Goal: Task Accomplishment & Management: Manage account settings

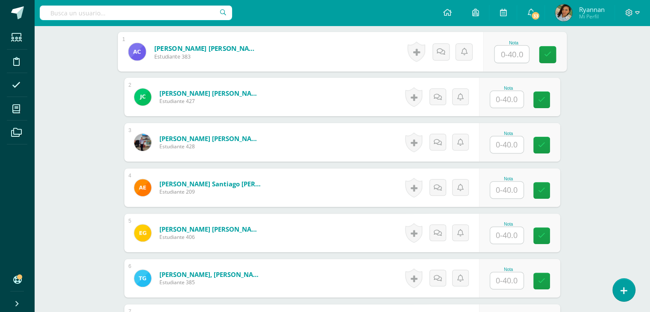
scroll to position [265, 0]
click at [514, 52] on input "text" at bounding box center [512, 53] width 34 height 17
click at [520, 50] on input "text" at bounding box center [512, 53] width 34 height 17
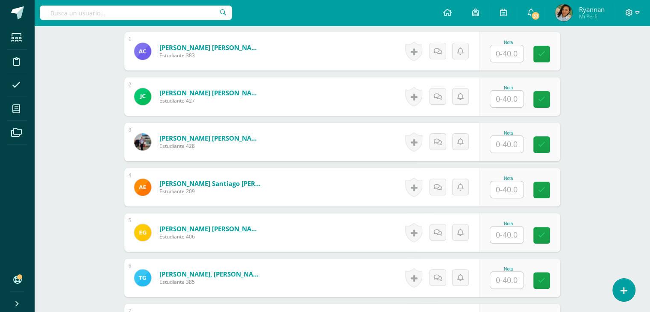
click at [544, 30] on div "¿Estás seguro que quieres eliminar esta actividad? Esto borrará la actividad y …" at bounding box center [342, 311] width 443 height 949
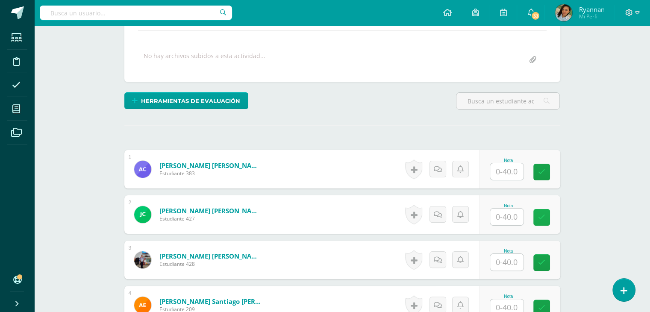
scroll to position [202, 0]
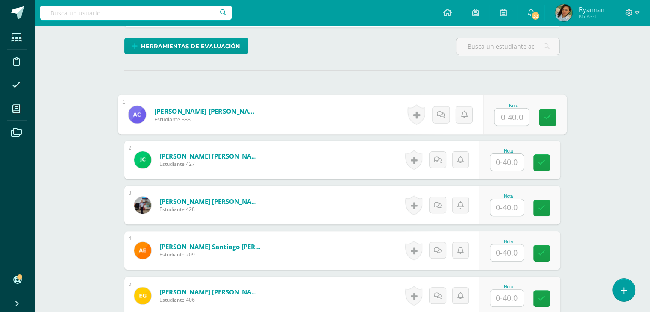
click at [508, 113] on input "text" at bounding box center [512, 117] width 34 height 17
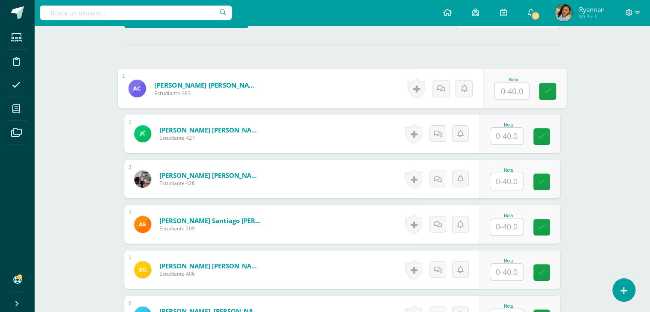
scroll to position [227, 0]
type input "38"
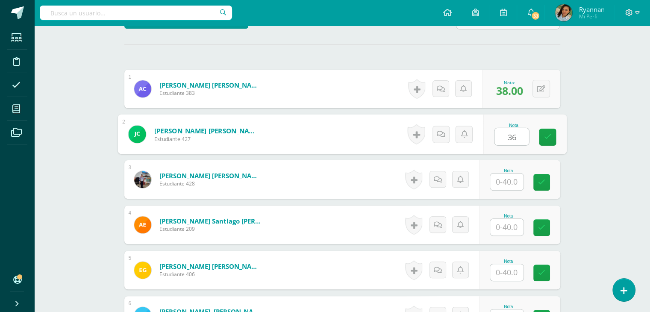
type input "36"
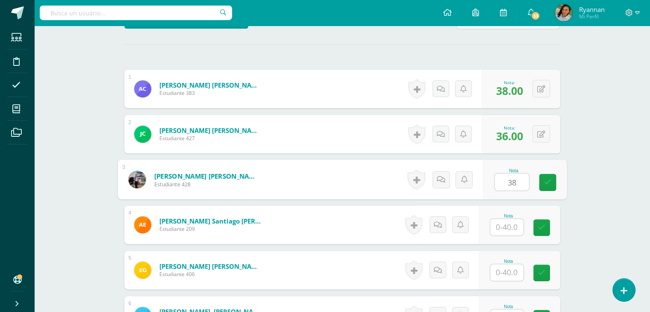
type input "38"
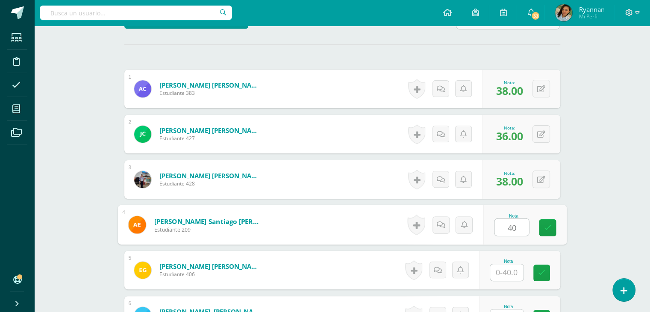
type input "40"
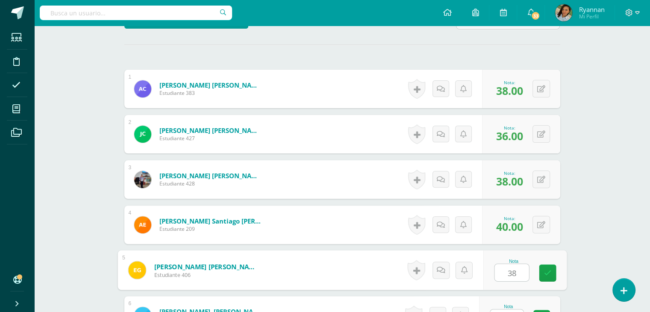
type input "38"
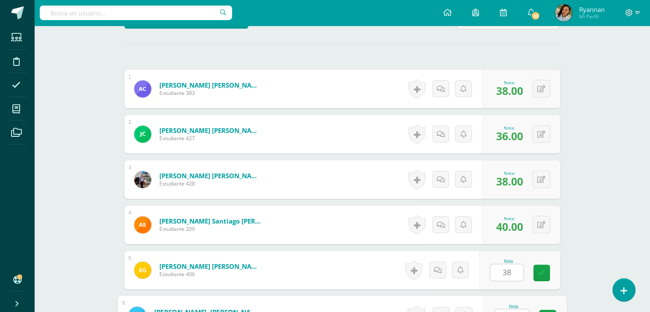
scroll to position [241, 0]
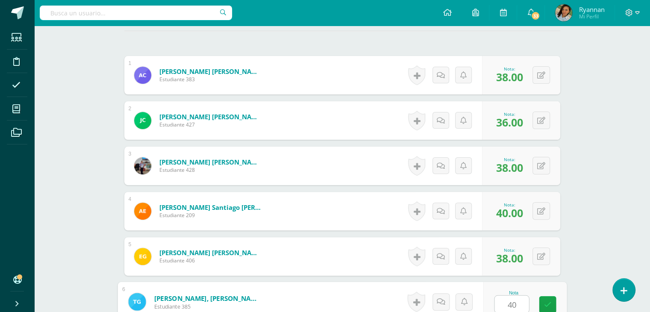
type input "40"
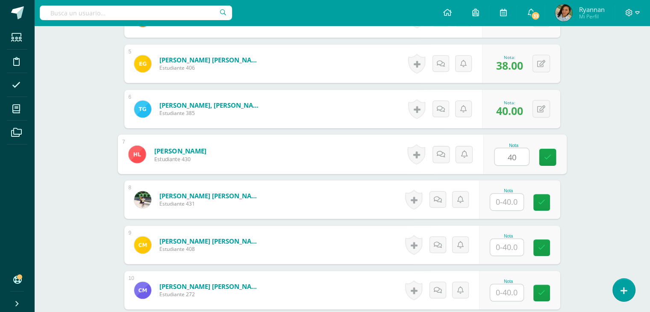
type input "40"
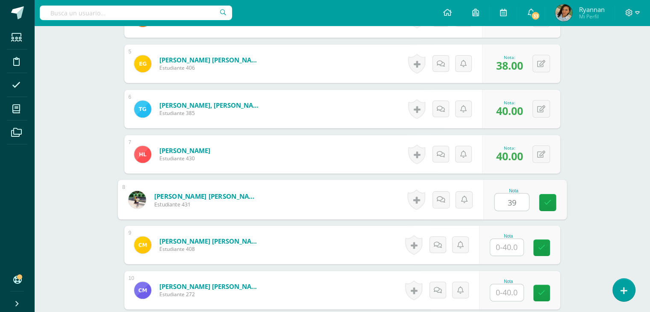
type input "39"
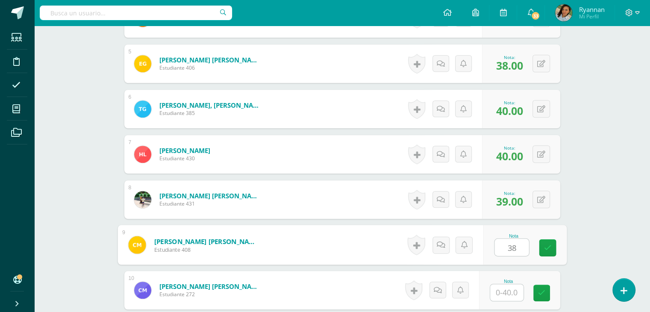
type input "38"
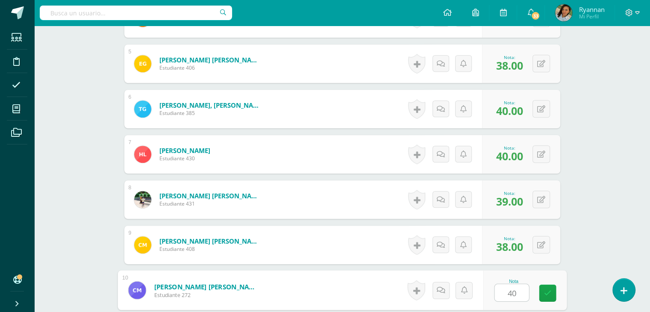
type input "40"
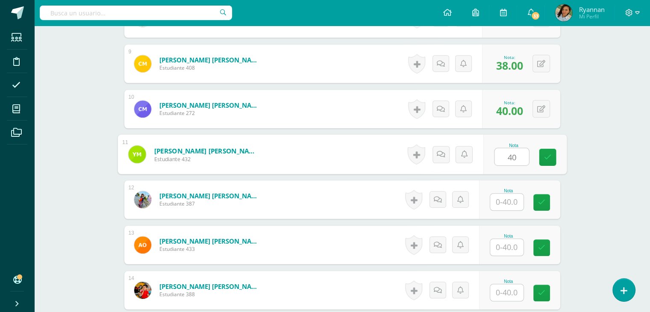
type input "40"
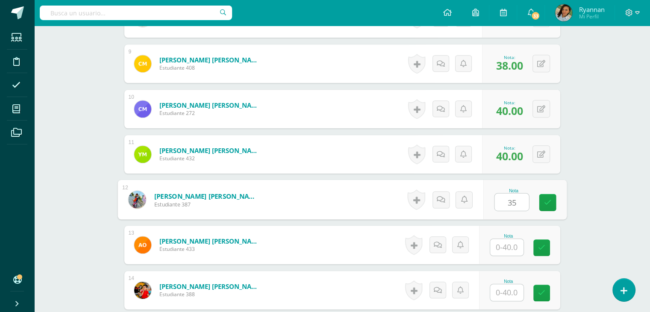
type input "35"
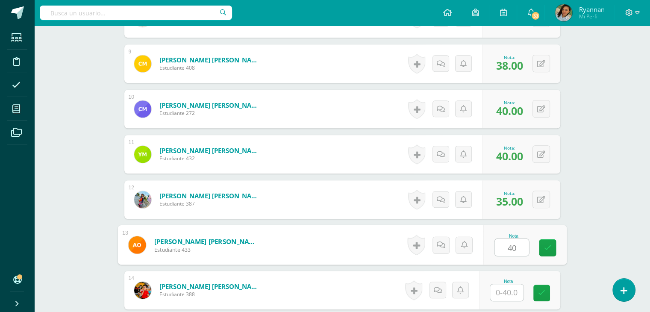
type input "40"
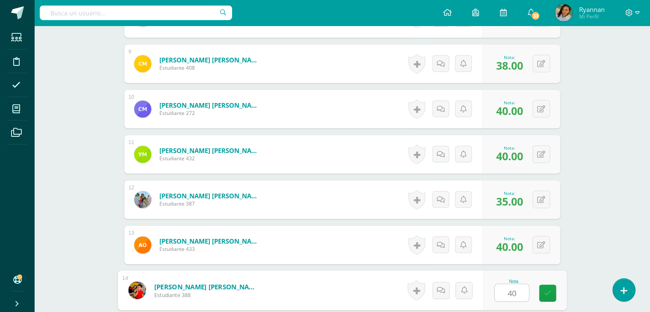
type input "40"
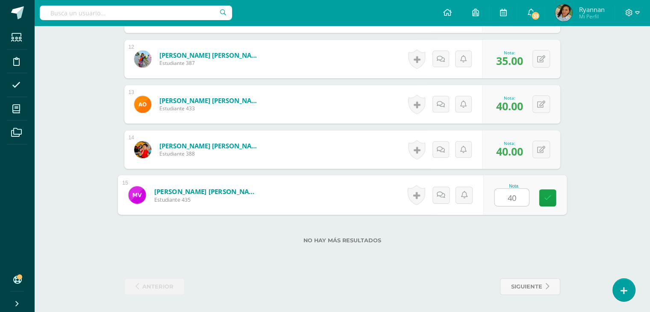
type input "40"
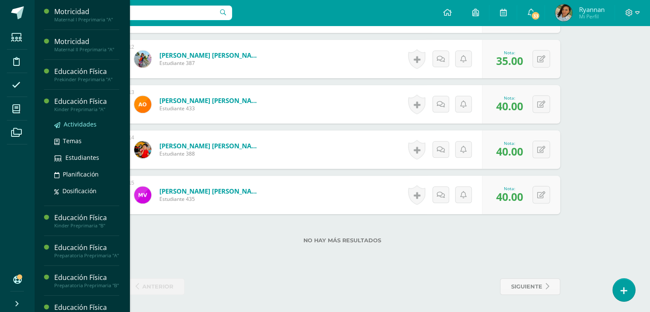
click at [80, 122] on span "Actividades" at bounding box center [80, 124] width 33 height 8
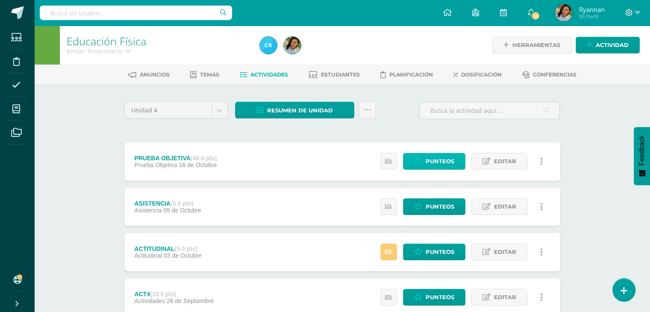
click at [441, 158] on span "Punteos" at bounding box center [440, 162] width 29 height 16
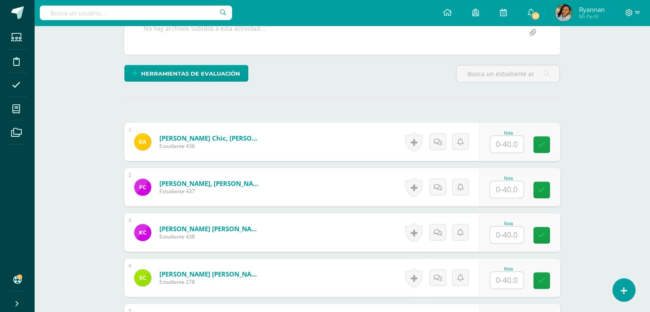
scroll to position [174, 0]
click at [514, 150] on input "text" at bounding box center [506, 144] width 33 height 17
type input "40"
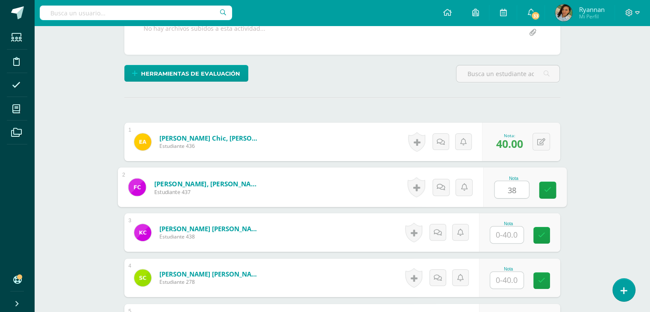
type input "38"
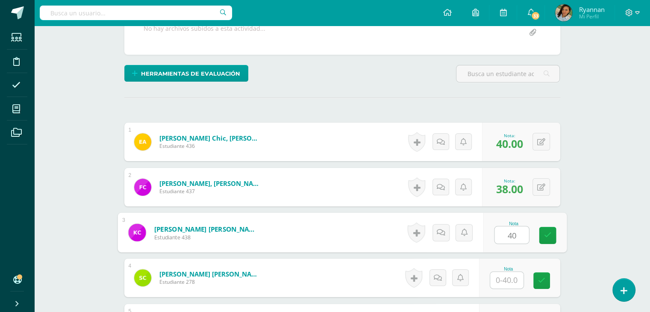
type input "40"
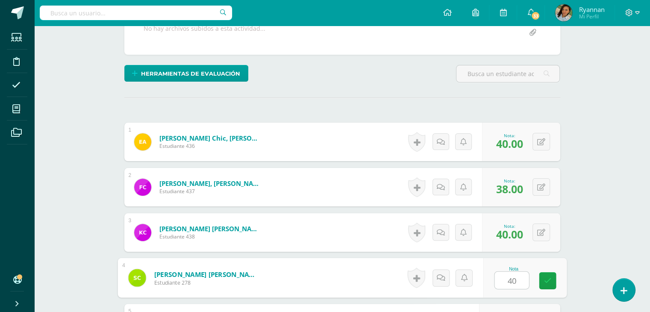
type input "40"
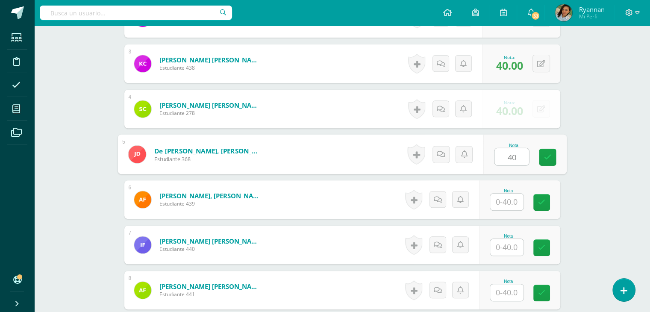
type input "40"
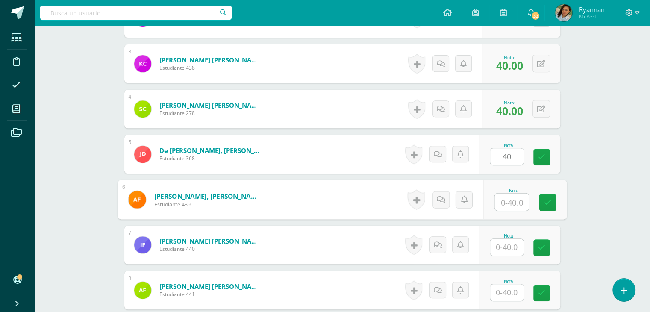
type input "7"
type input "40"
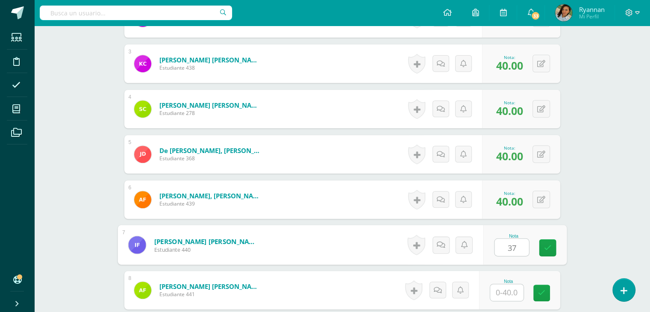
type input "37"
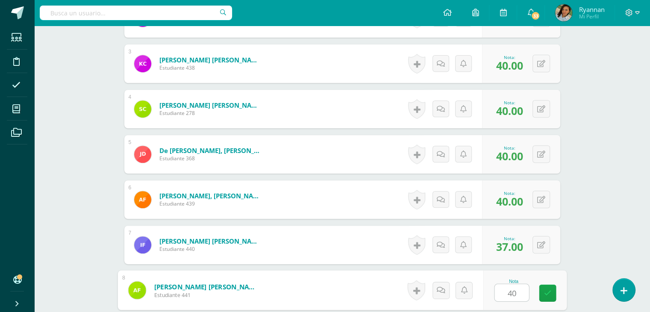
type input "40"
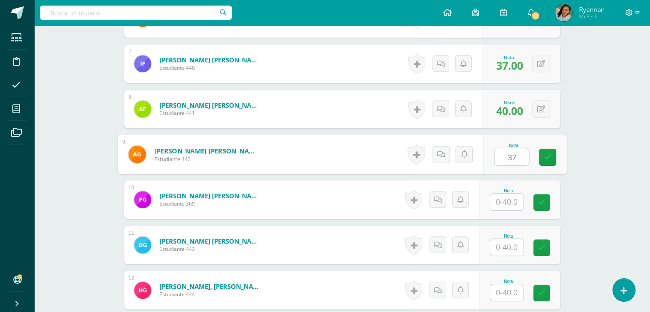
type input "37"
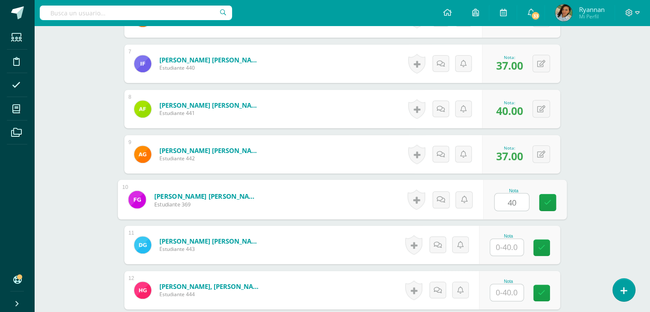
type input "40"
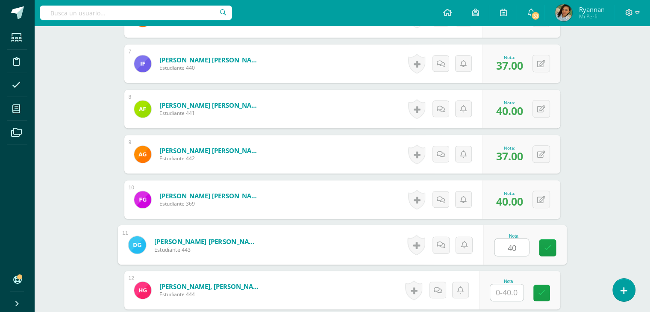
type input "40"
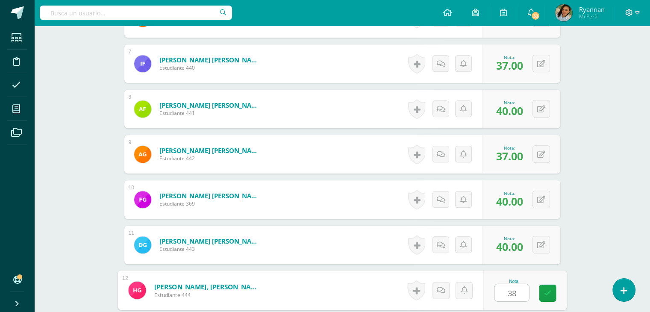
type input "38"
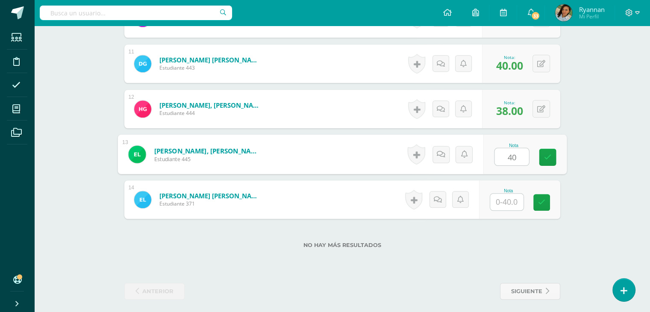
type input "40"
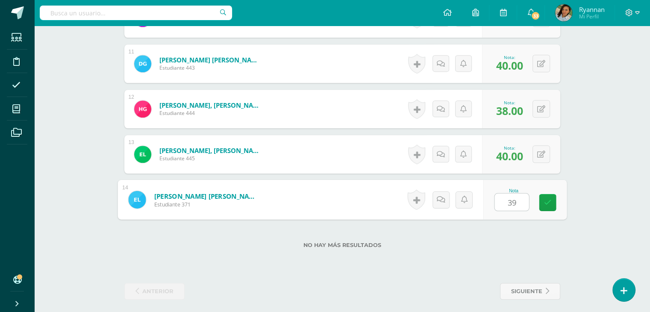
type input "39"
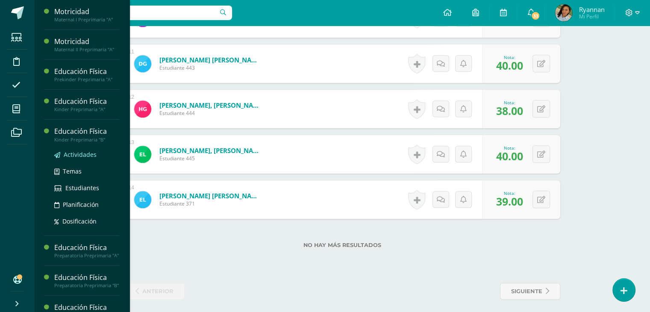
click at [71, 152] on span "Actividades" at bounding box center [80, 155] width 33 height 8
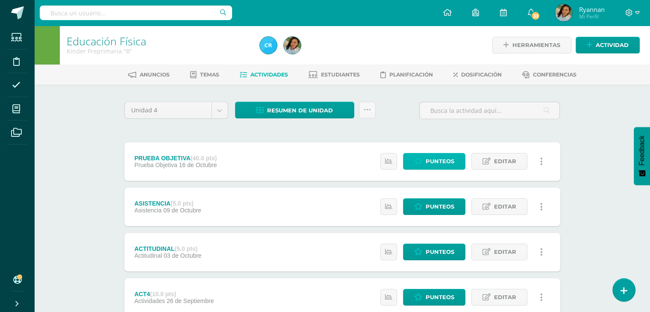
click at [438, 159] on span "Punteos" at bounding box center [440, 162] width 29 height 16
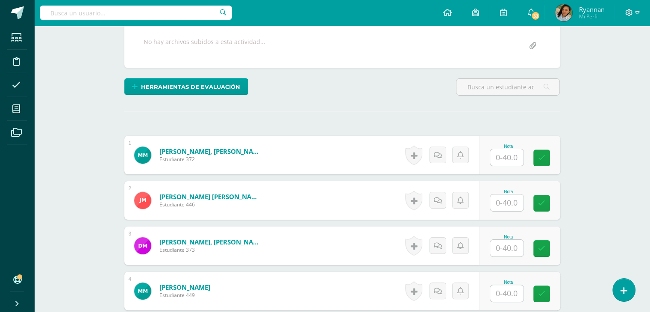
scroll to position [161, 0]
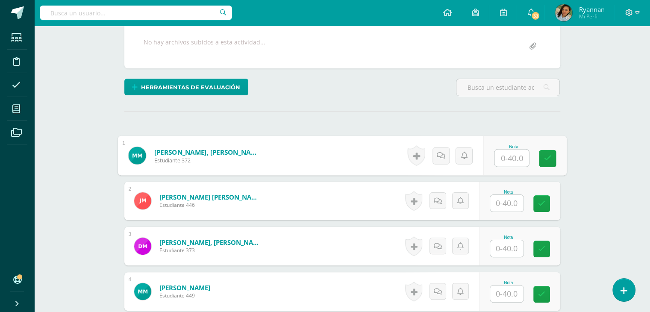
click at [505, 159] on input "text" at bounding box center [512, 158] width 34 height 17
type input "40"
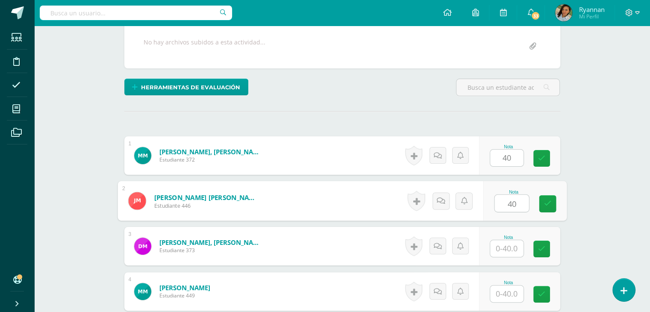
type input "40"
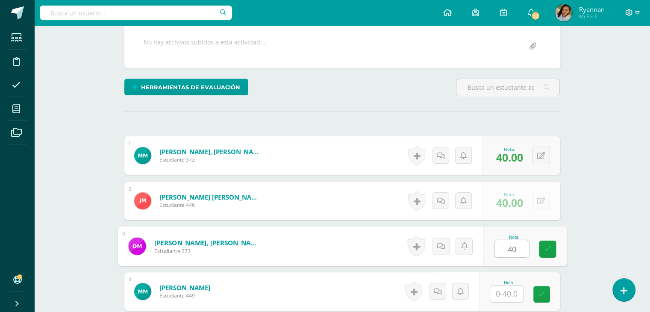
type input "40"
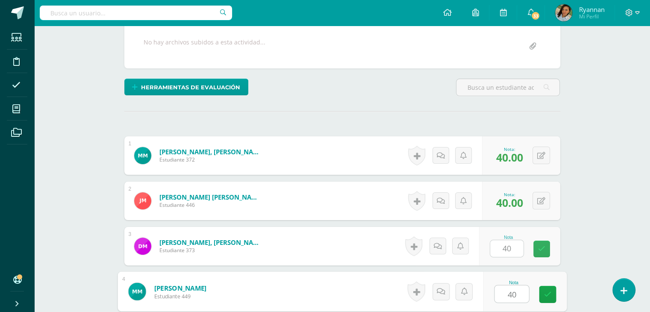
type input "40"
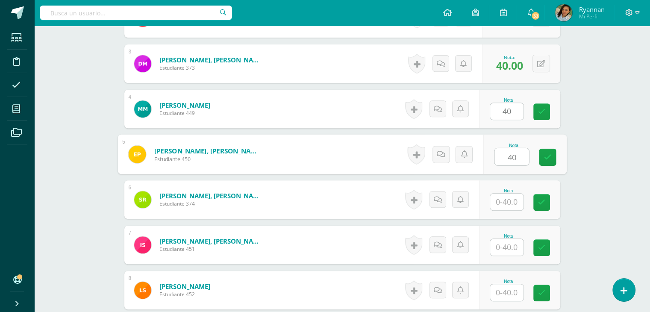
type input "40"
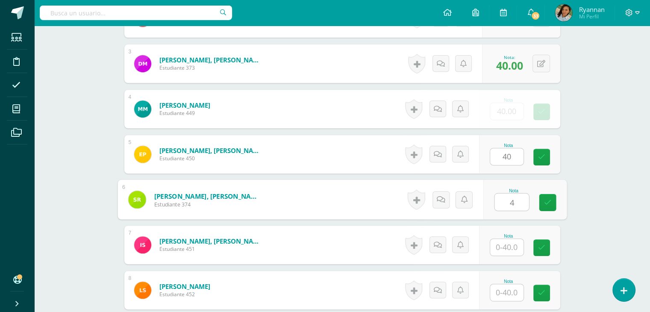
type input "4"
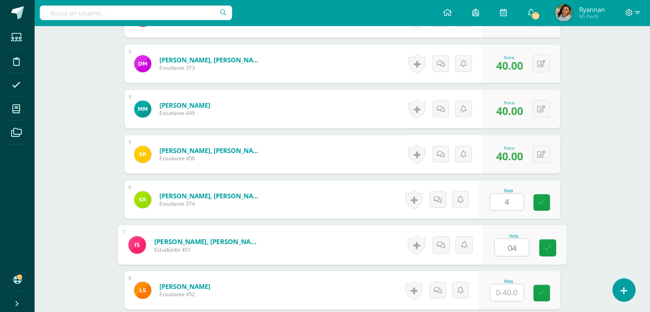
type input "04"
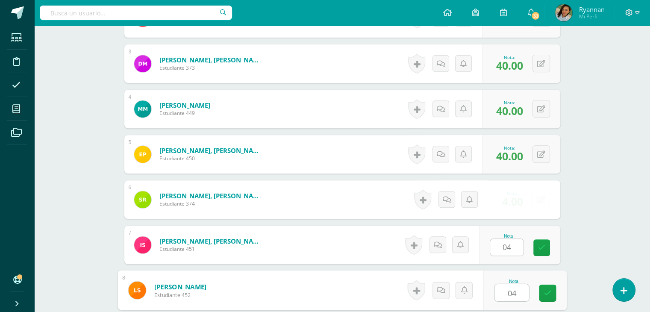
type input "04"
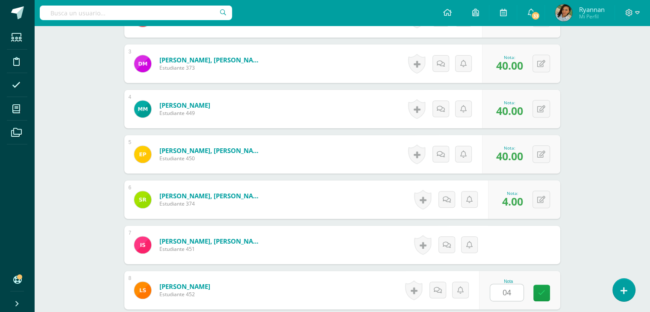
scroll to position [525, 0]
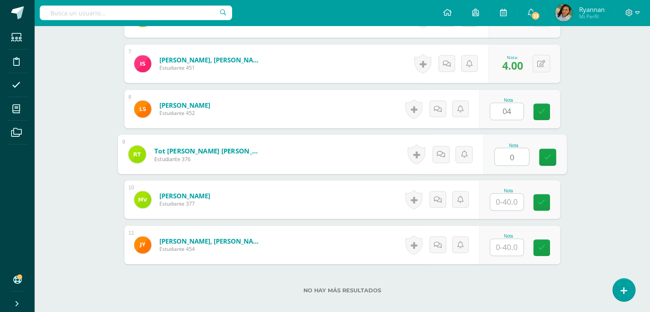
type input "0"
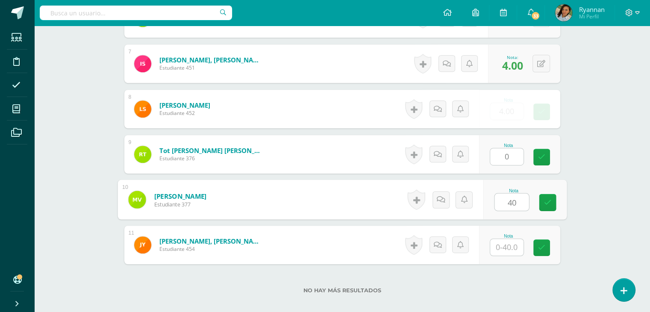
type input "40"
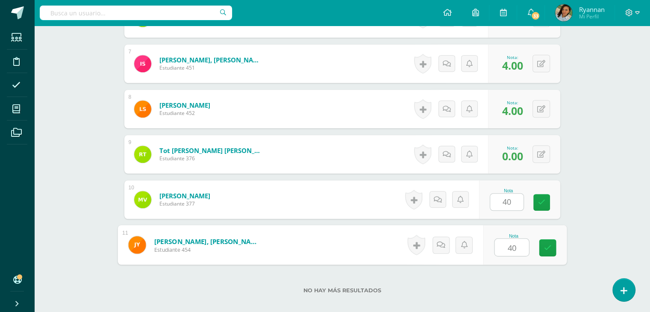
type input "40"
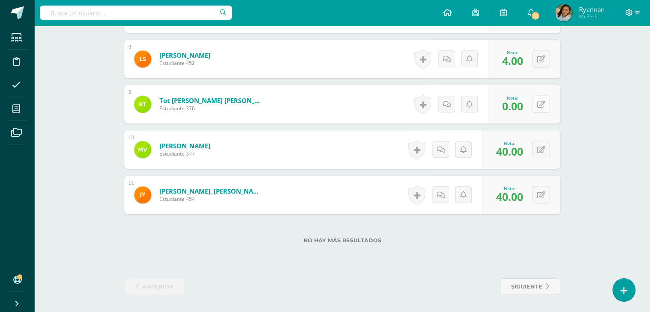
click at [540, 112] on button at bounding box center [542, 104] width 18 height 18
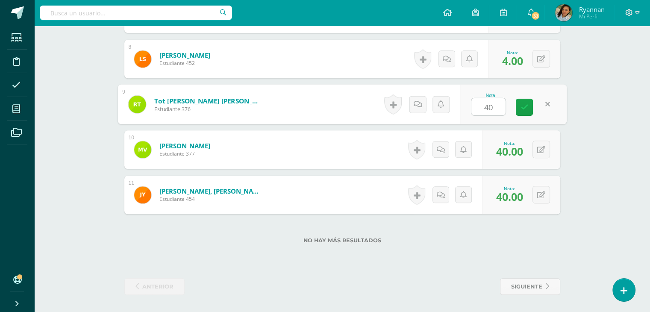
type input "40"
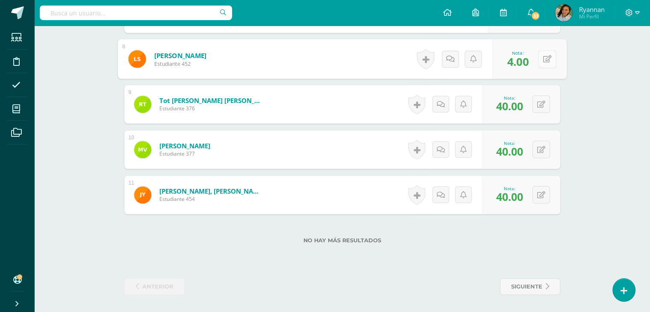
click at [538, 60] on button at bounding box center [547, 59] width 18 height 18
type input "40"
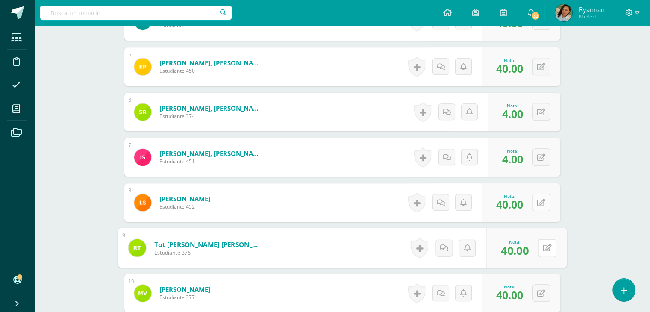
scroll to position [420, 0]
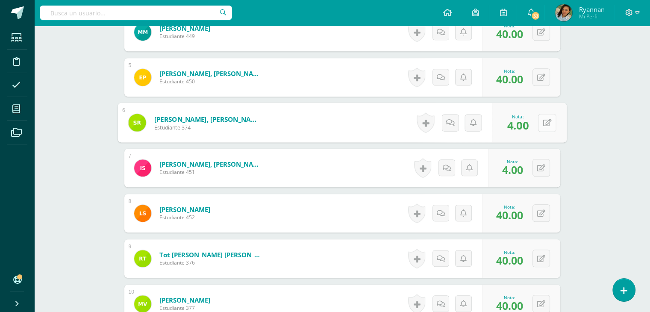
click at [541, 123] on button at bounding box center [547, 123] width 18 height 18
type input "40"
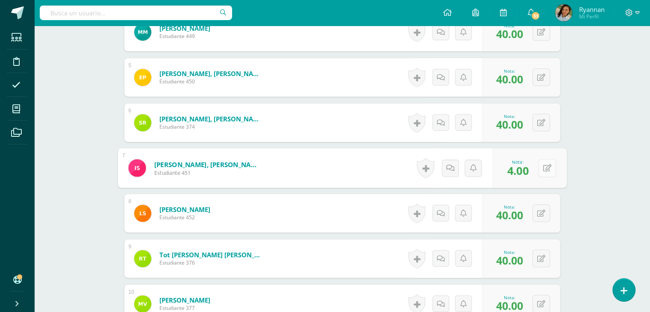
click at [550, 162] on button at bounding box center [547, 168] width 18 height 18
type input "40"
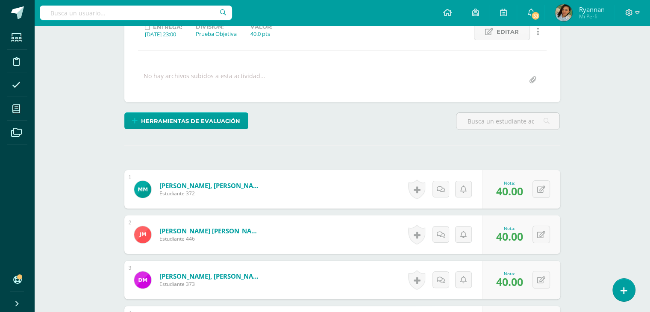
scroll to position [126, 0]
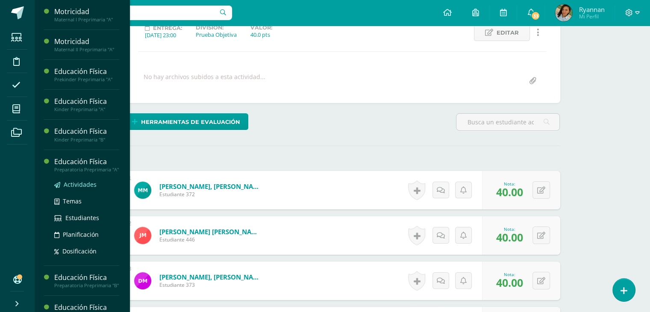
click at [77, 189] on span "Actividades" at bounding box center [80, 184] width 33 height 8
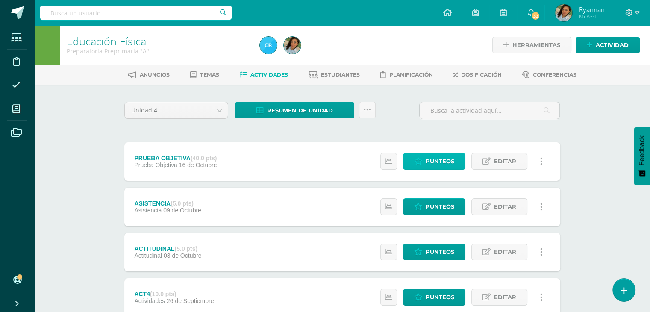
click at [416, 162] on icon at bounding box center [418, 161] width 8 height 7
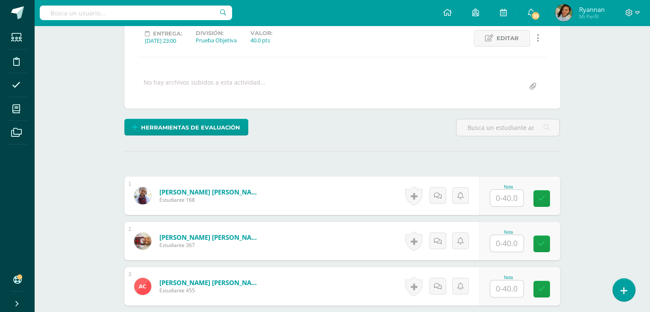
scroll to position [121, 0]
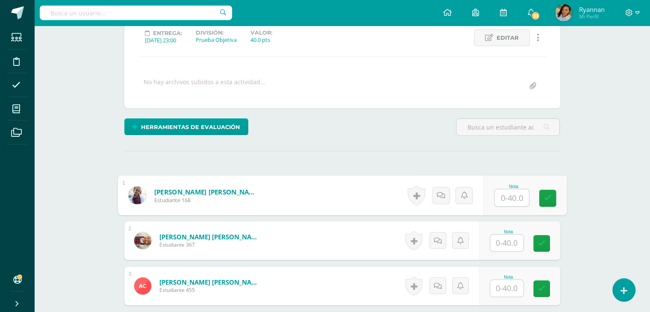
click at [515, 190] on input "text" at bounding box center [512, 197] width 34 height 17
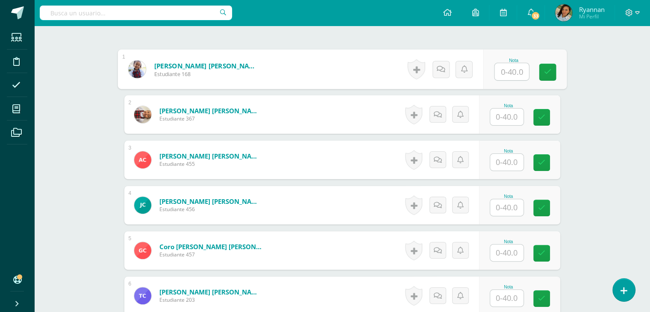
scroll to position [247, 0]
type input "40"
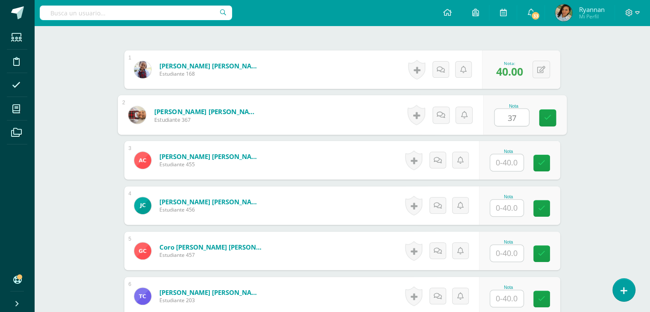
type input "37"
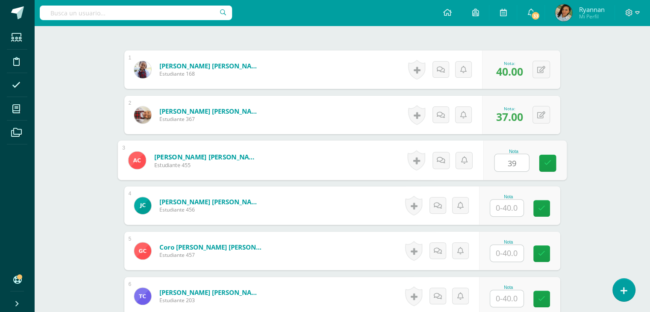
type input "39"
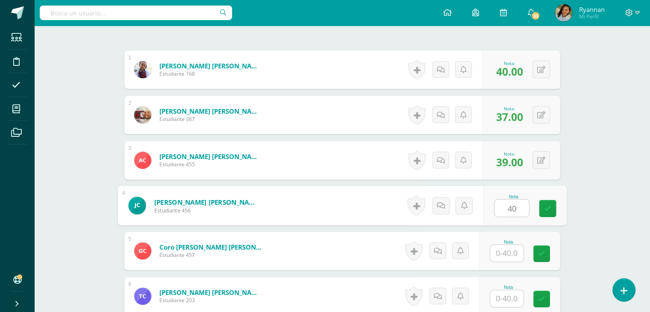
type input "40"
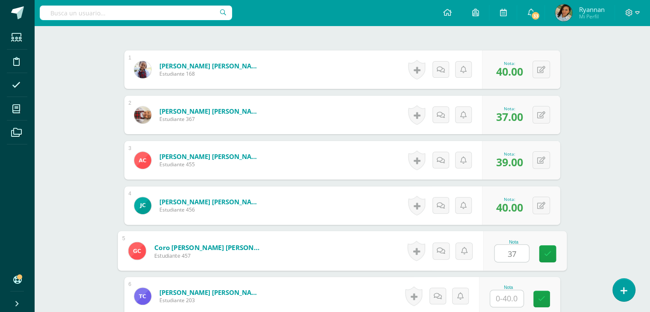
type input "37"
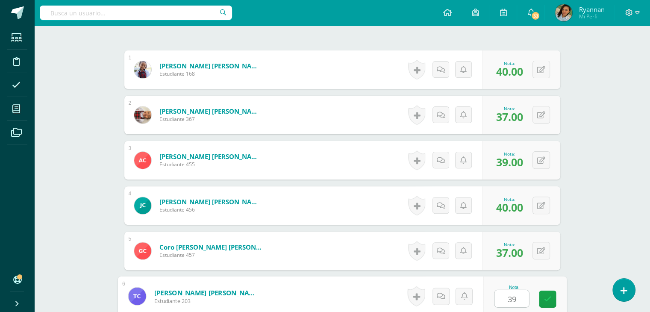
type input "39"
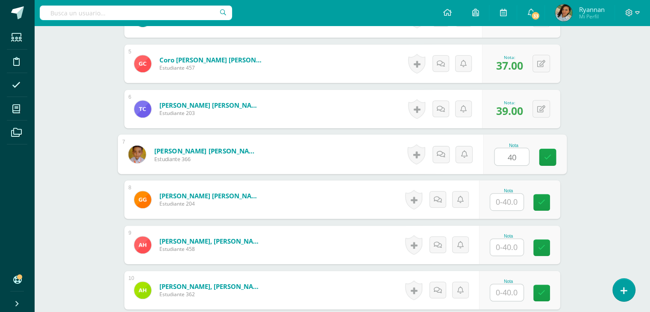
type input "40"
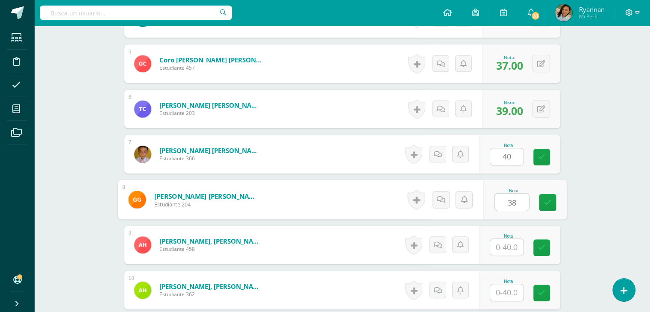
type input "38"
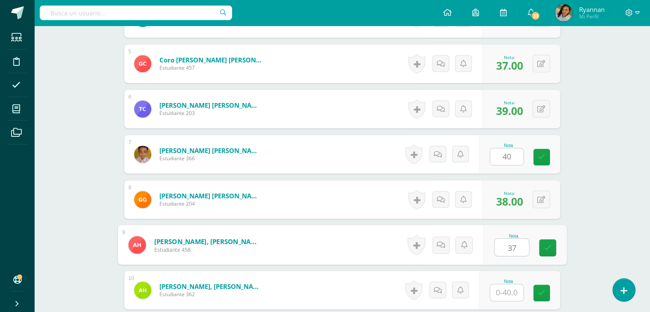
type input "37"
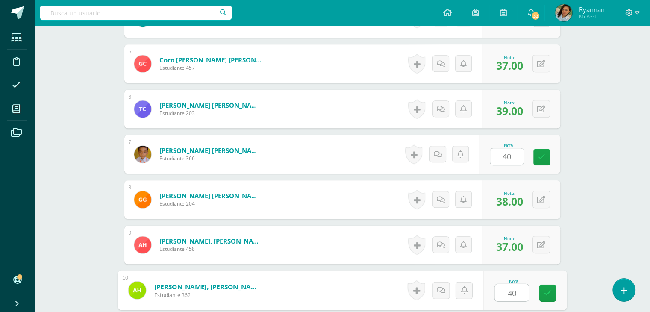
type input "40"
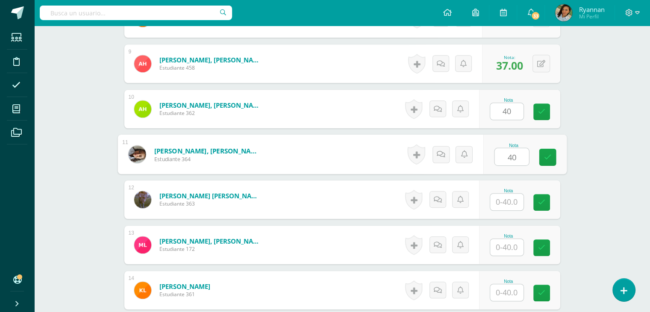
type input "40"
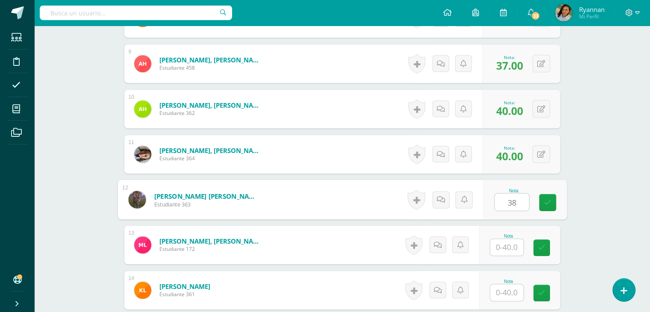
type input "38"
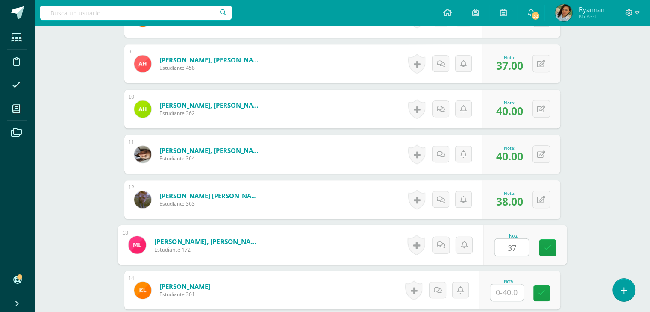
type input "37"
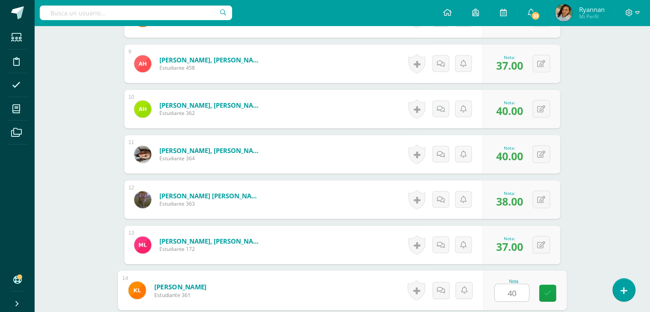
type input "40"
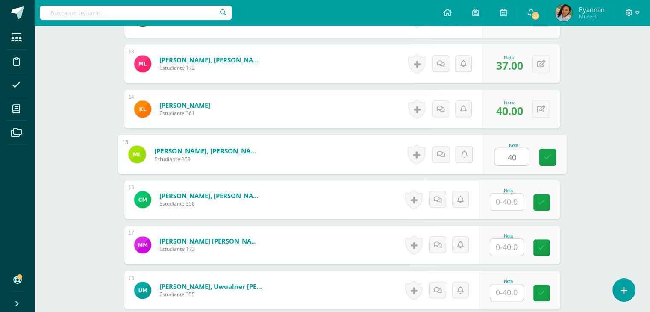
type input "40"
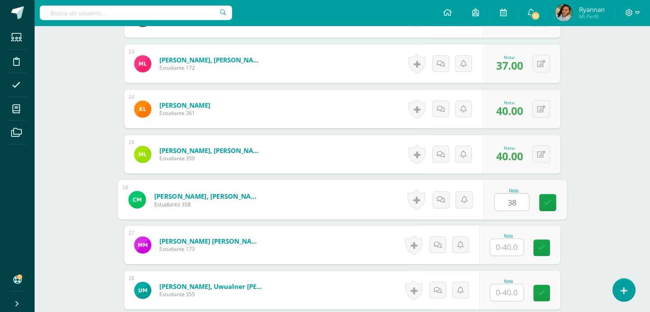
type input "38"
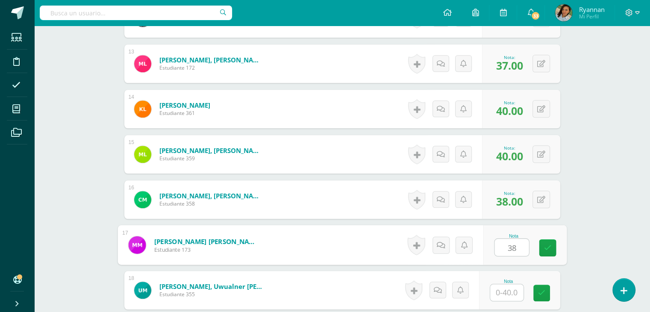
type input "38"
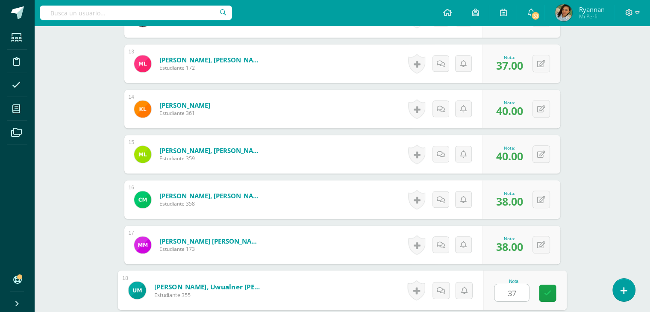
type input "37"
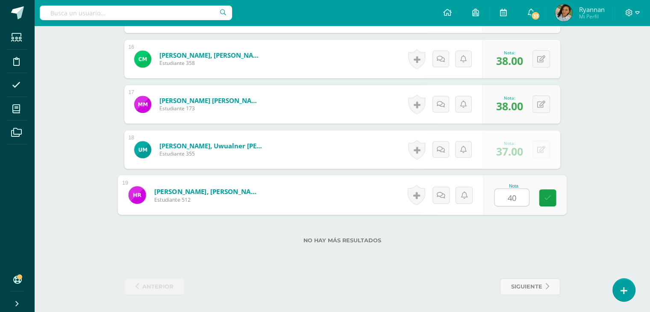
type input "40"
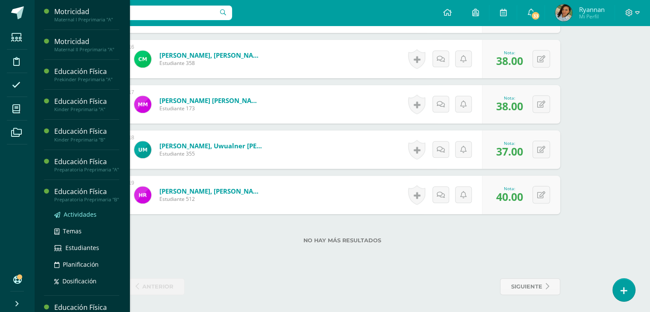
click at [84, 218] on span "Actividades" at bounding box center [80, 214] width 33 height 8
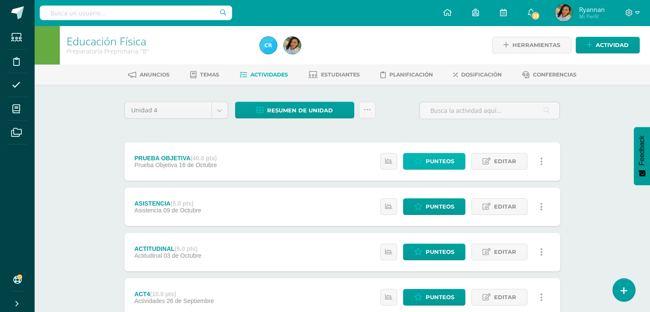
click at [445, 159] on span "Punteos" at bounding box center [440, 162] width 29 height 16
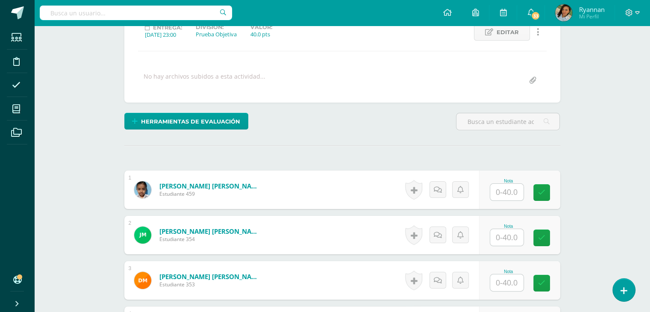
scroll to position [127, 0]
click at [505, 194] on input "text" at bounding box center [512, 192] width 34 height 17
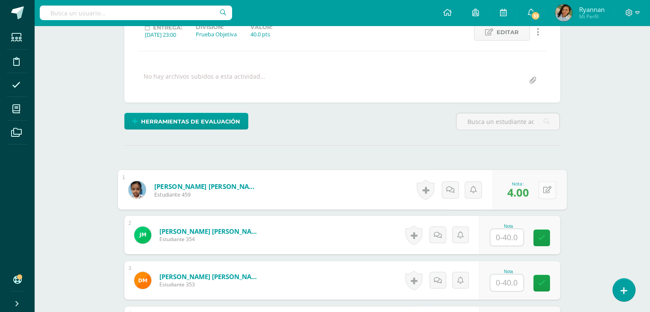
click at [542, 187] on button at bounding box center [547, 190] width 18 height 18
type input "40"
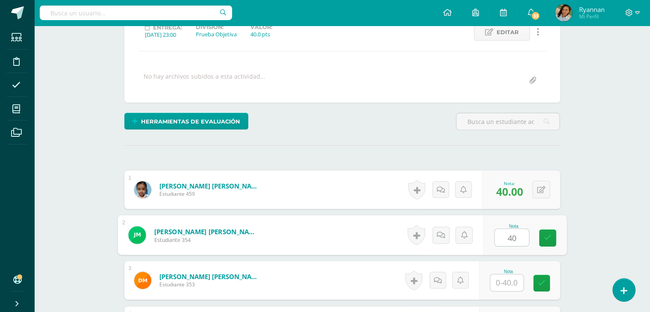
type input "40"
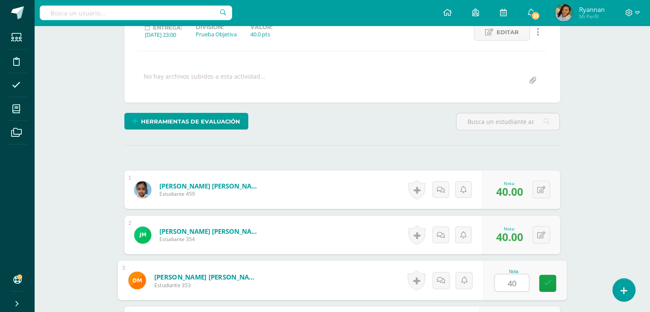
type input "40"
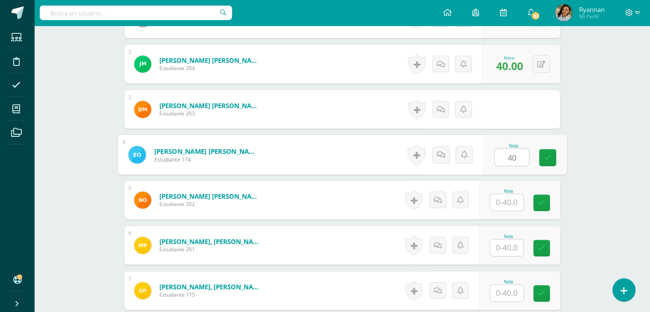
type input "40"
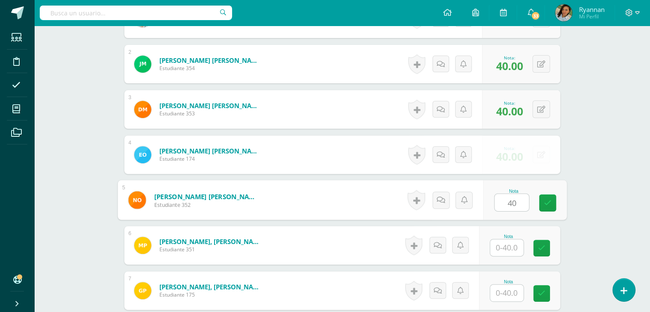
type input "40"
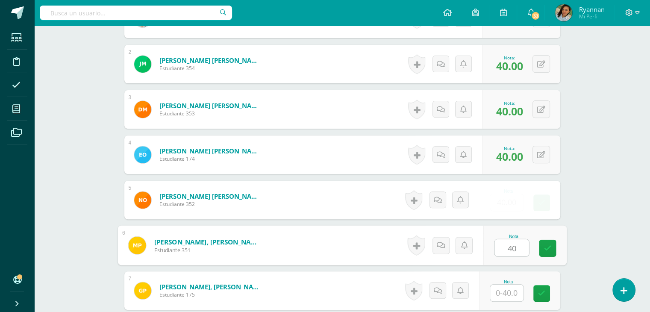
type input "40"
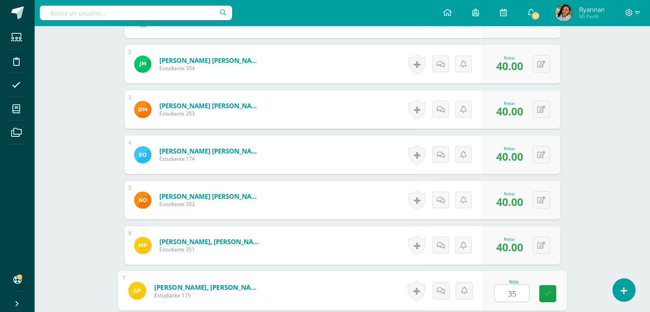
type input "35"
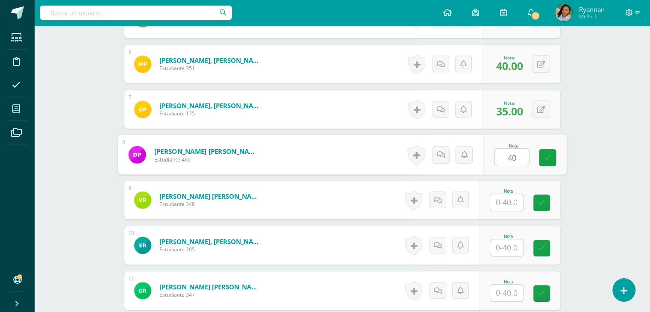
type input "40"
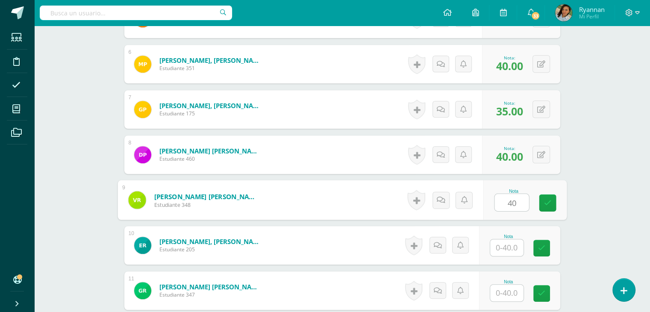
type input "40"
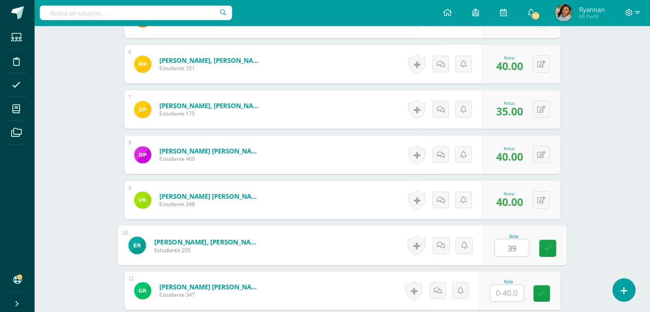
type input "39"
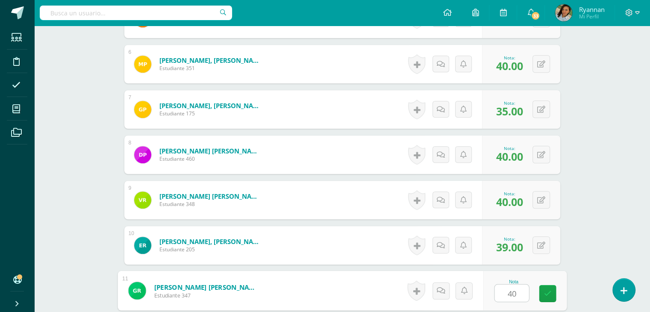
type input "40"
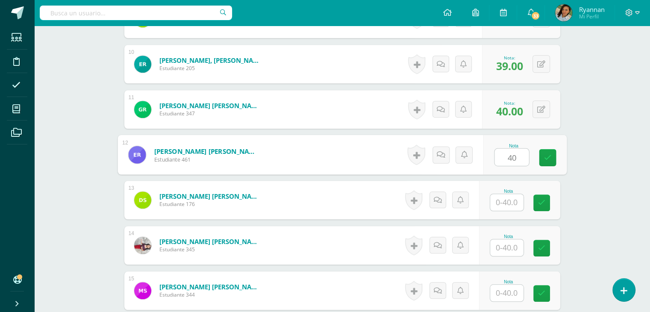
type input "40"
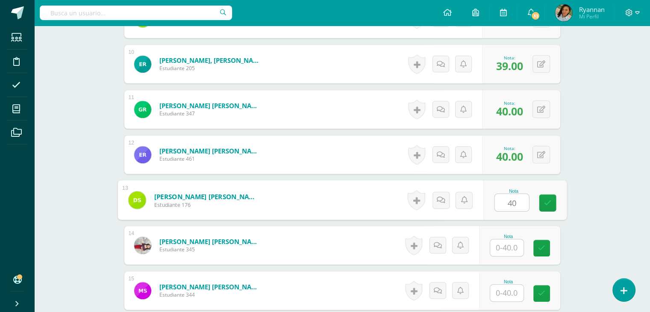
type input "40"
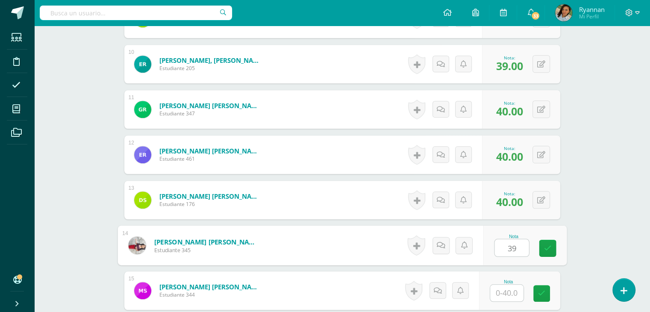
type input "39"
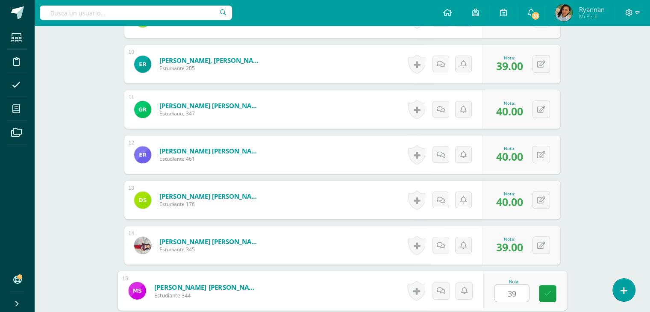
type input "39"
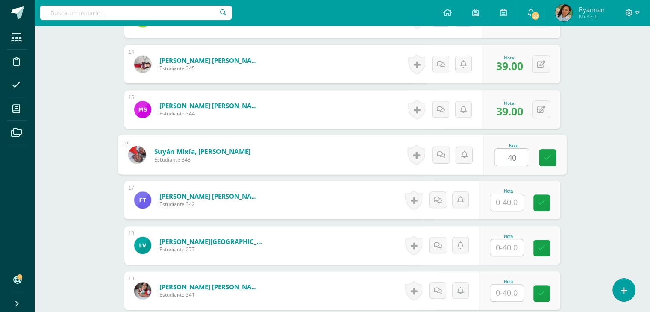
type input "40"
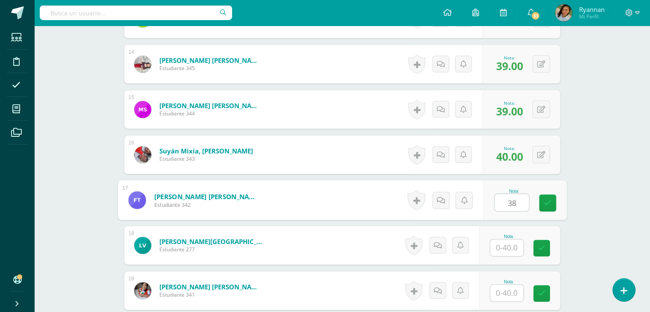
type input "38"
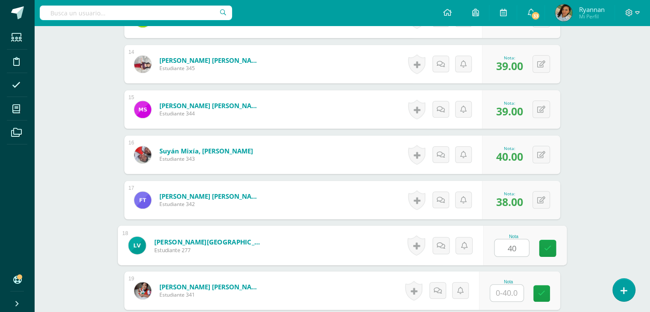
type input "40"
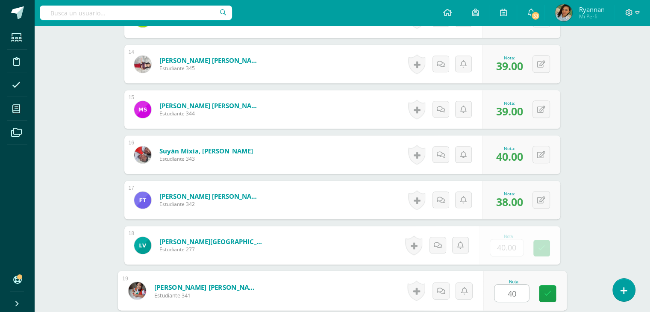
type input "40"
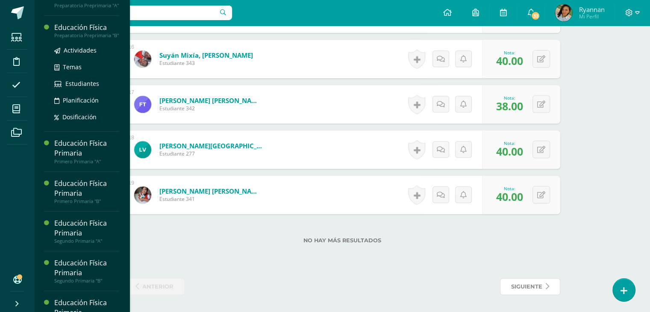
scroll to position [164, 0]
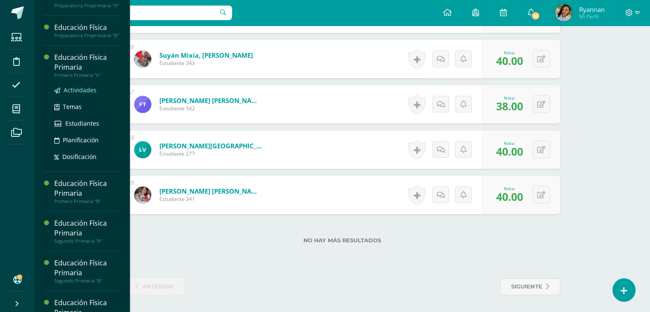
click at [76, 94] on span "Actividades" at bounding box center [80, 90] width 33 height 8
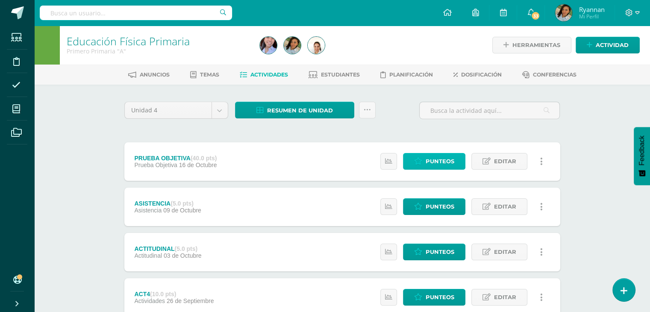
click at [425, 164] on link "Punteos" at bounding box center [434, 161] width 62 height 17
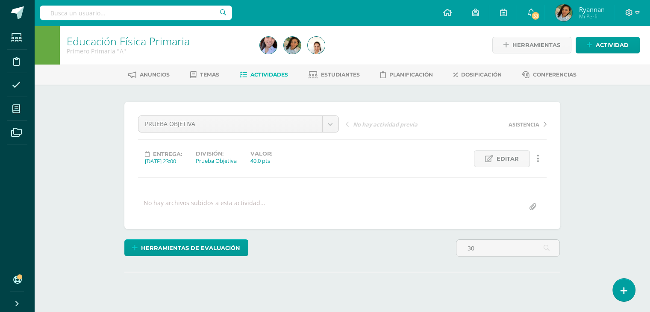
type input "3"
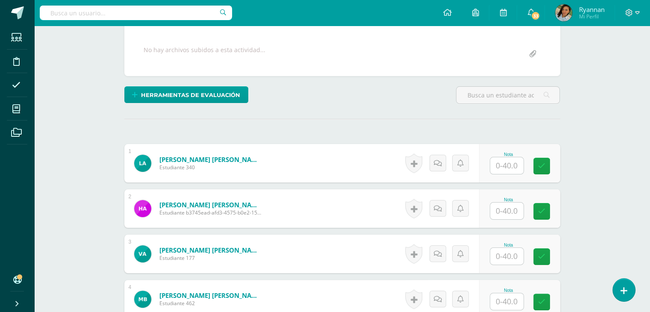
scroll to position [159, 0]
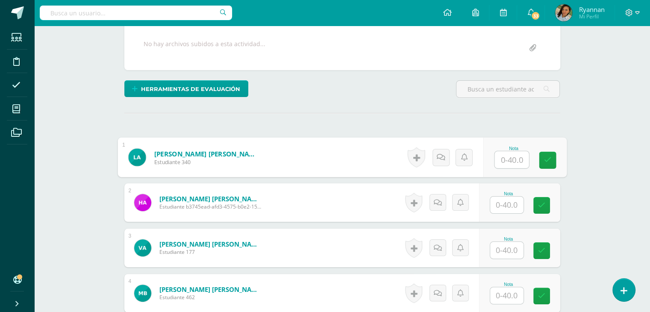
click at [496, 157] on input "text" at bounding box center [512, 159] width 34 height 17
type input "30"
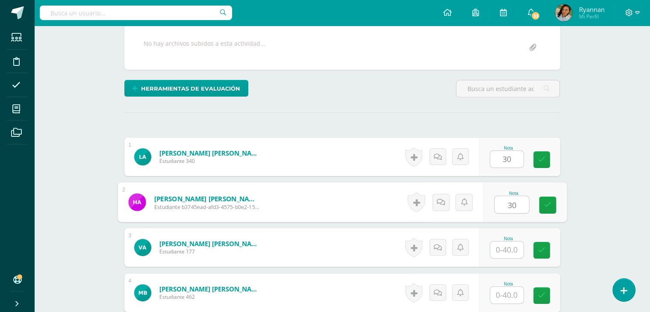
type input "30"
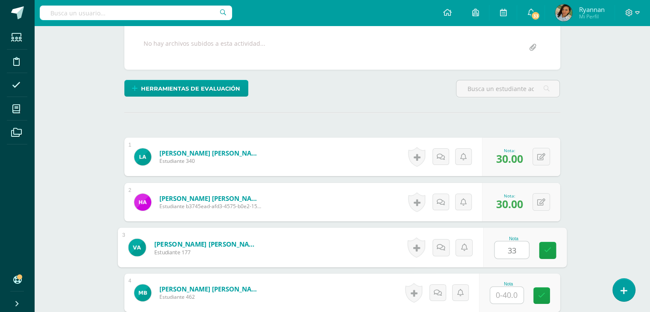
type input "33"
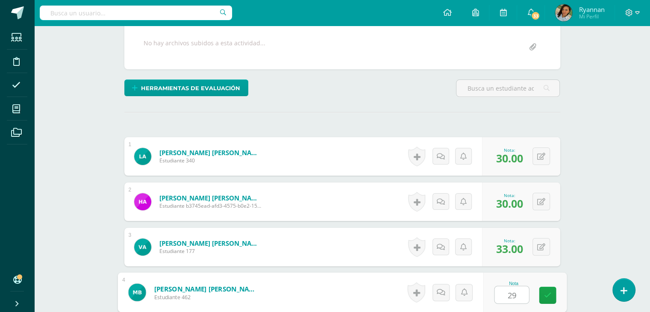
type input "29"
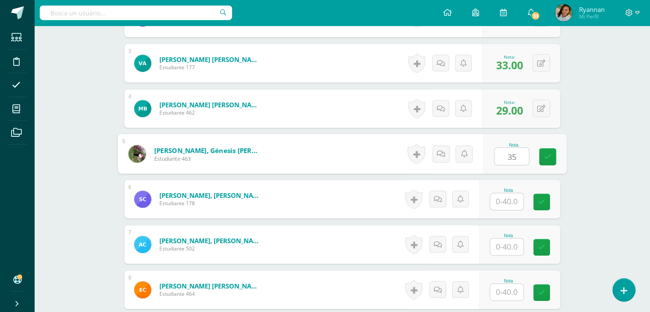
type input "35"
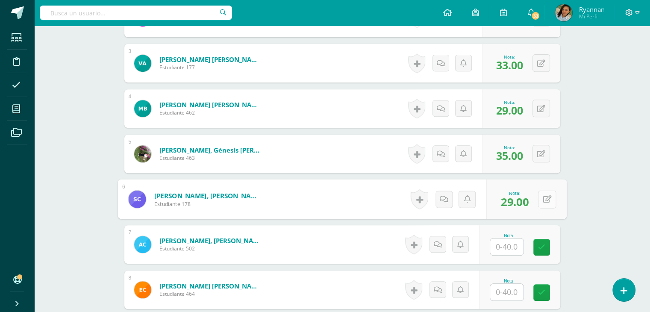
click at [540, 204] on button at bounding box center [547, 199] width 18 height 18
type input "33"
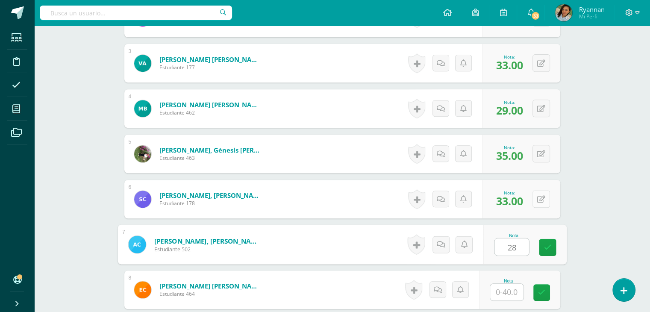
type input "28"
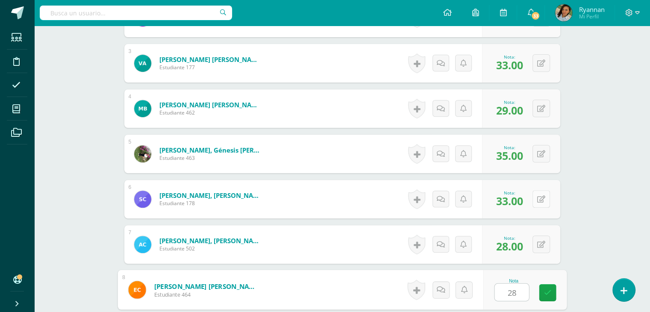
type input "28"
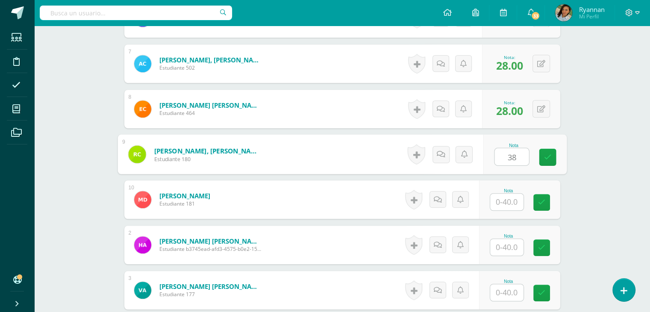
type input "38"
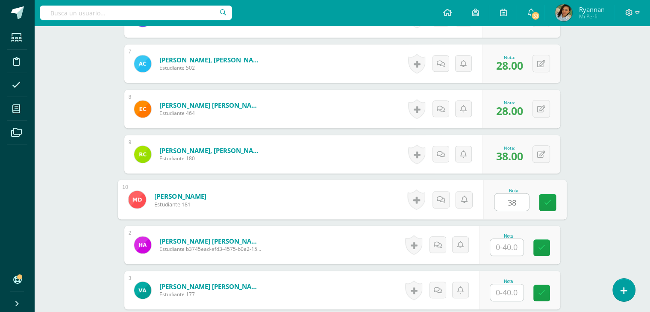
type input "38"
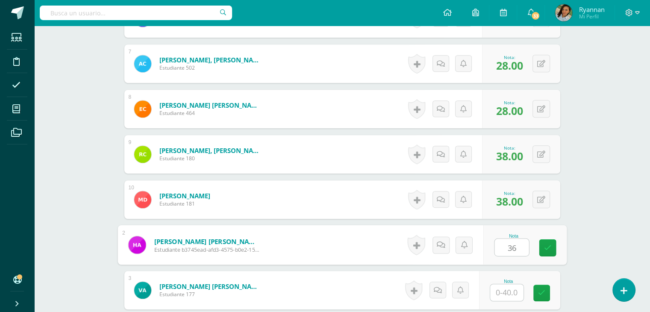
type input "36"
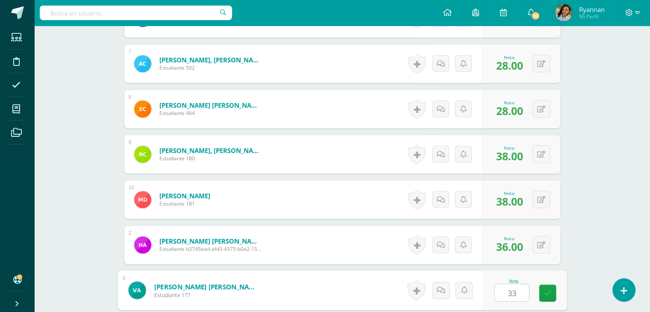
type input "33"
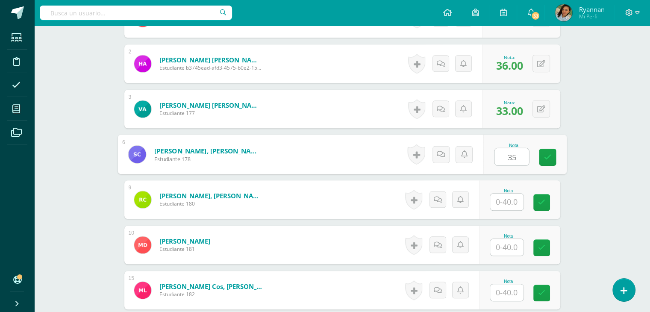
type input "35"
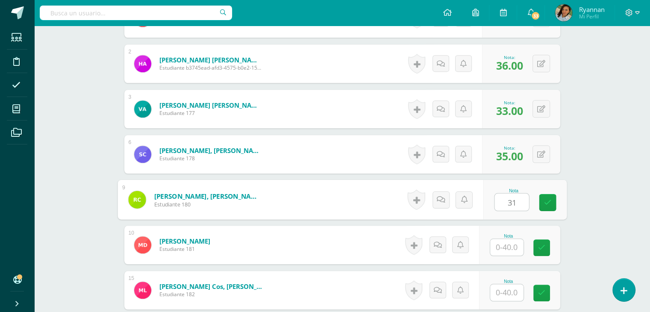
type input "31"
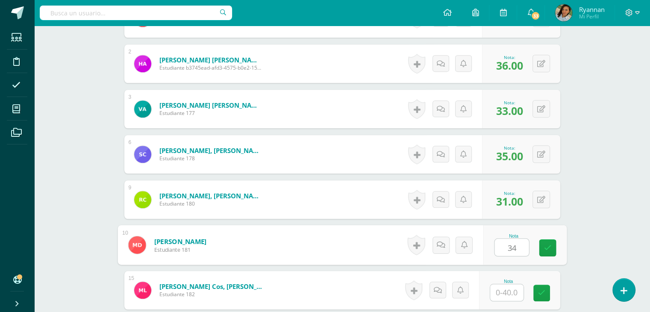
type input "34"
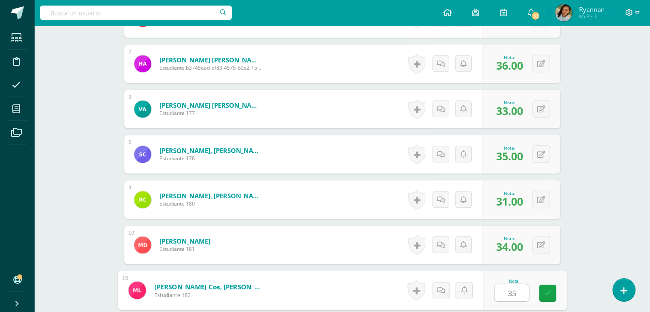
type input "35"
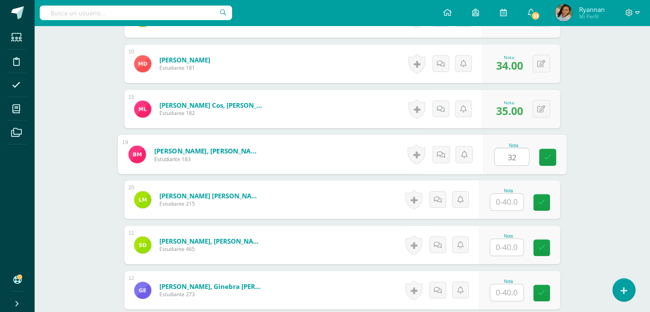
type input "32"
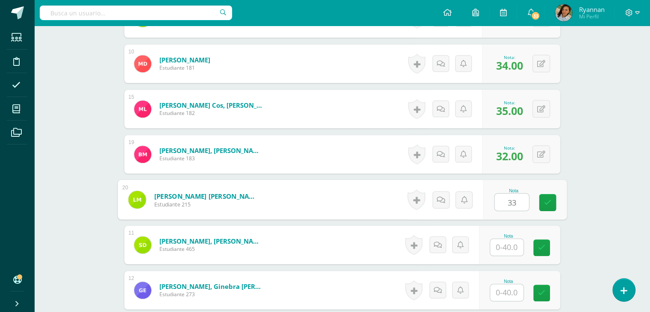
type input "33"
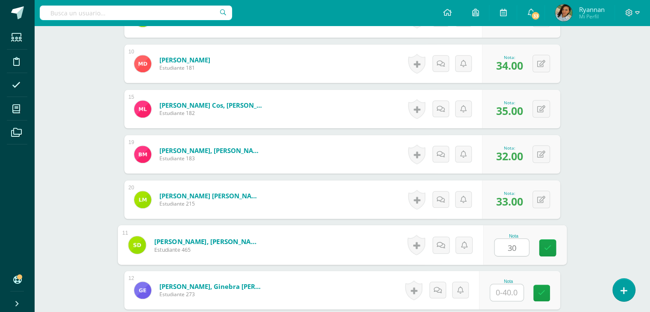
type input "30"
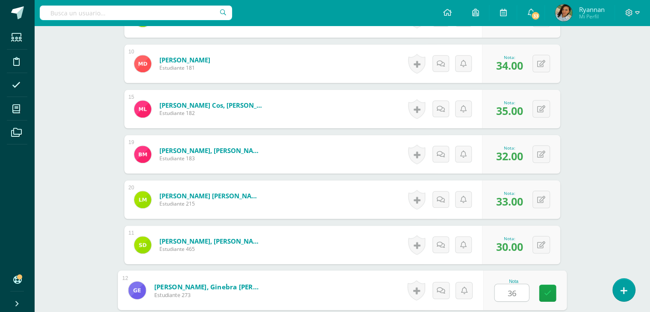
type input "36"
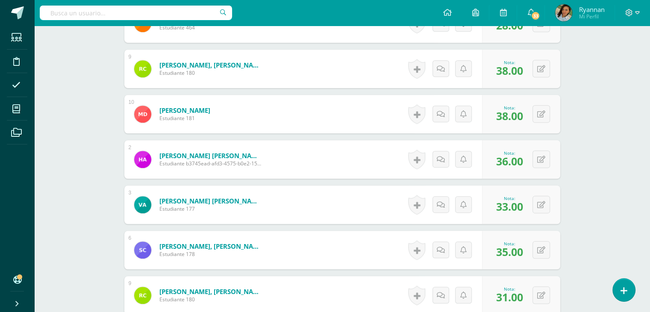
scroll to position [609, 0]
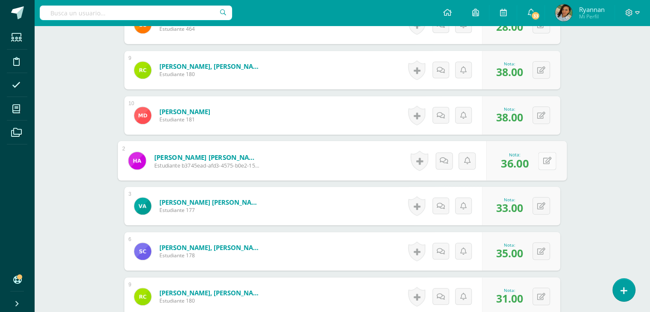
click at [537, 161] on div "0 Logros Logros obtenidos Aún no hay logros agregados Nota: 36.00" at bounding box center [527, 161] width 80 height 40
click at [552, 163] on button at bounding box center [547, 161] width 18 height 18
type input "."
type input "30"
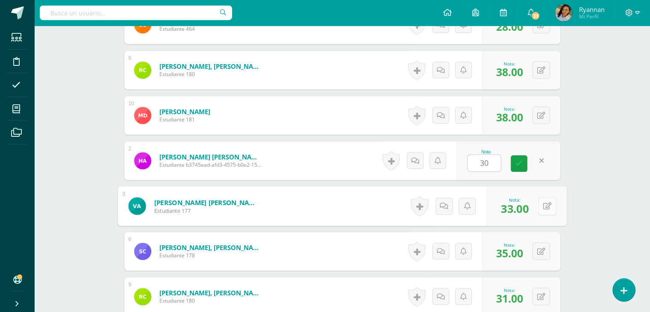
click at [543, 203] on icon at bounding box center [547, 205] width 9 height 7
type input "33"
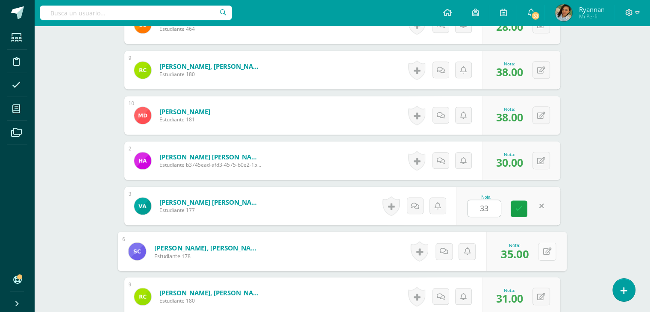
click at [545, 254] on button at bounding box center [547, 251] width 18 height 18
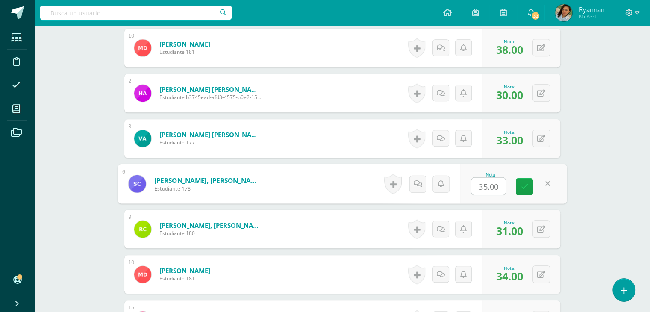
scroll to position [676, 0]
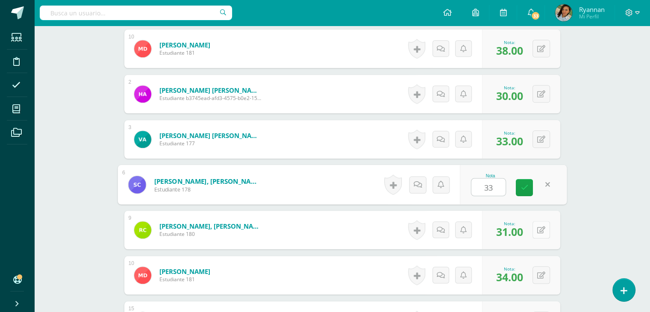
type input "33"
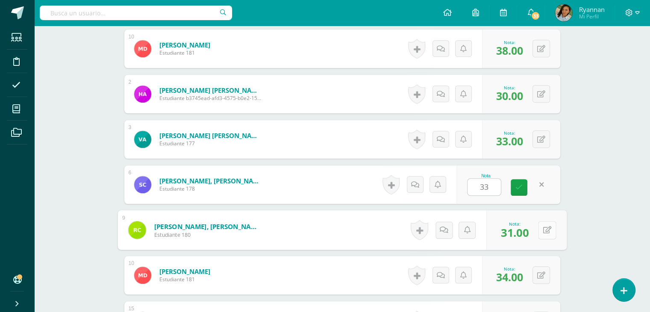
click at [543, 230] on icon at bounding box center [547, 229] width 9 height 7
type input "38"
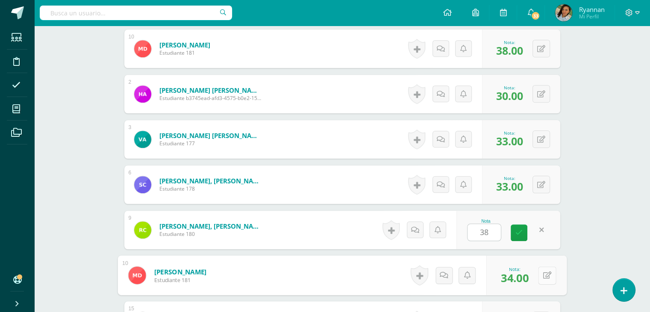
click at [540, 275] on button at bounding box center [547, 275] width 18 height 18
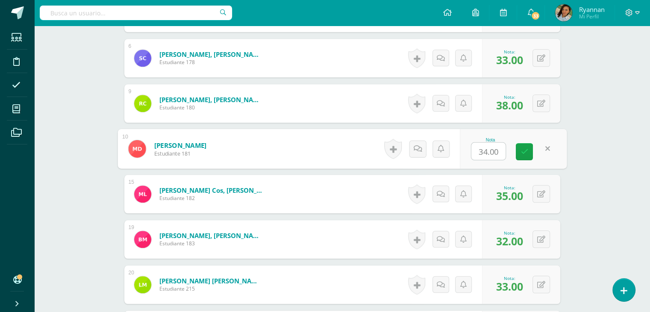
scroll to position [801, 0]
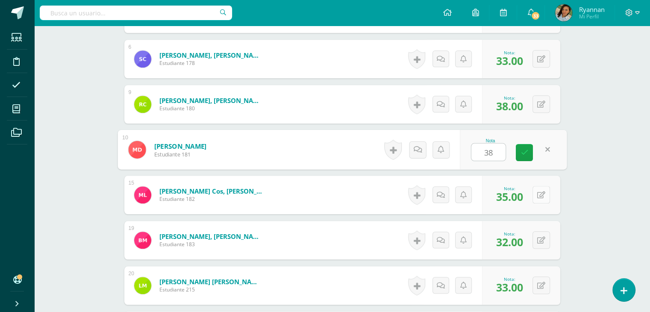
type input "38"
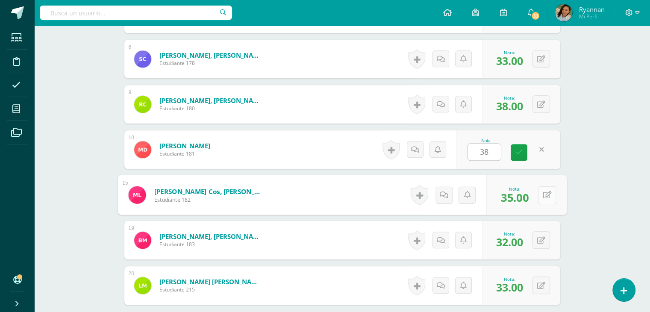
click at [540, 195] on button at bounding box center [547, 195] width 18 height 18
type input "34"
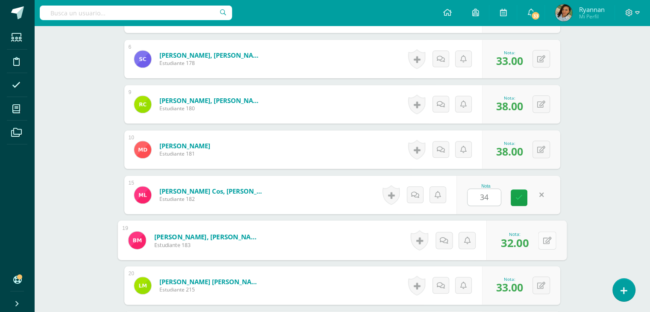
click at [539, 238] on button at bounding box center [547, 240] width 18 height 18
type input "30"
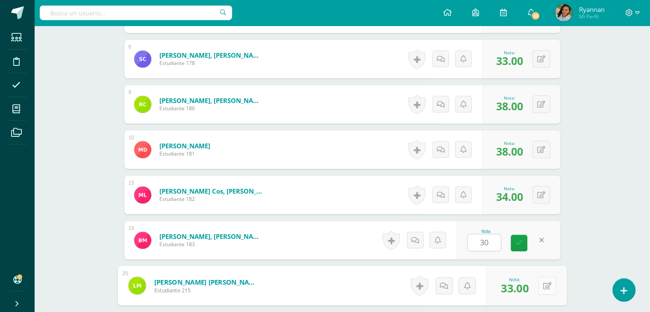
click at [537, 287] on div "0 Logros Logros obtenidos Aún no hay logros agregados Nota: 33.00" at bounding box center [527, 286] width 80 height 40
click at [546, 284] on icon at bounding box center [547, 285] width 9 height 7
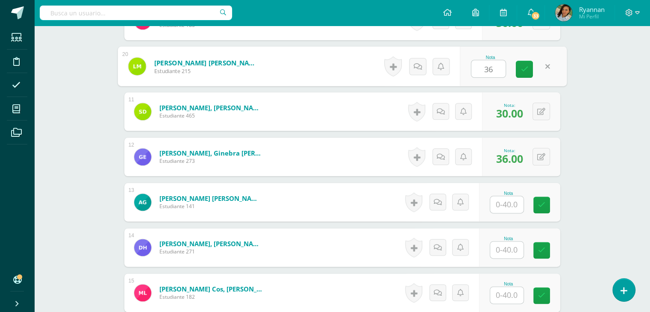
scroll to position [1019, 0]
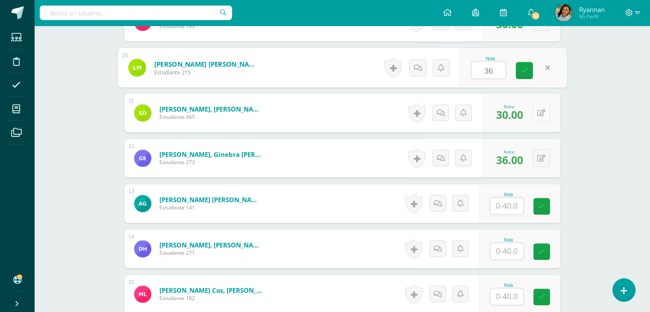
type input "36"
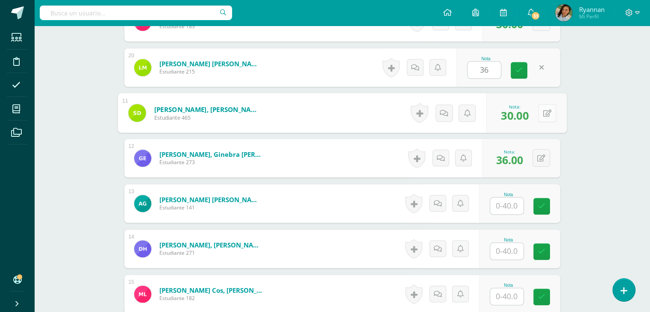
click at [538, 113] on div "0 Logros Logros obtenidos Aún no hay logros agregados Nota: 30.00" at bounding box center [527, 113] width 80 height 40
click at [547, 115] on icon at bounding box center [547, 112] width 9 height 7
type input "36"
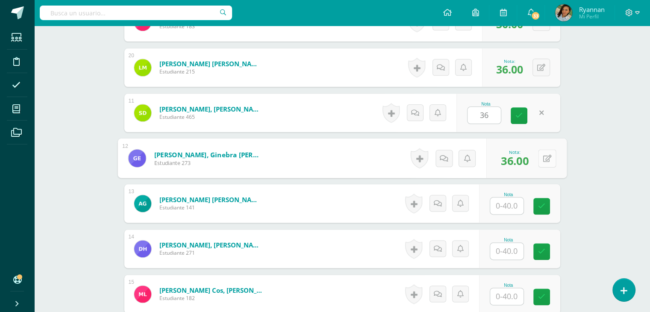
click at [538, 158] on button at bounding box center [547, 158] width 18 height 18
click at [540, 203] on icon at bounding box center [541, 206] width 7 height 7
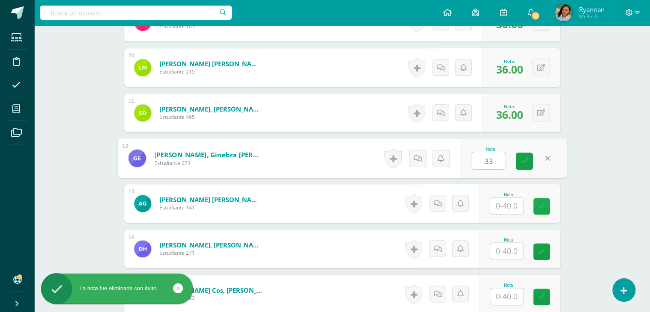
click at [540, 203] on icon at bounding box center [541, 206] width 7 height 7
click at [541, 204] on icon at bounding box center [541, 206] width 7 height 7
type input "33"
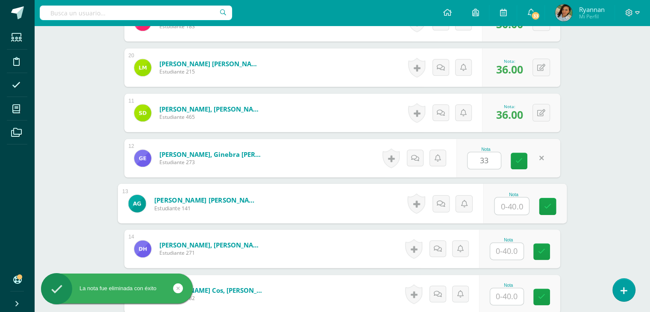
click at [513, 202] on input "text" at bounding box center [512, 206] width 34 height 17
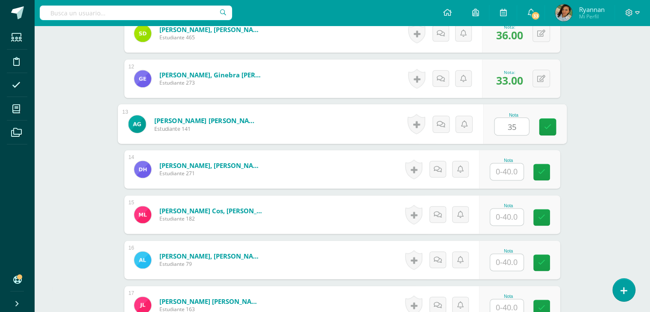
scroll to position [1099, 0]
click at [543, 168] on icon at bounding box center [541, 171] width 7 height 7
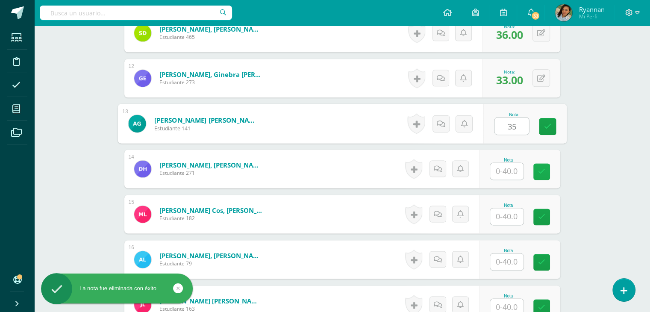
click at [541, 168] on icon at bounding box center [541, 171] width 7 height 7
type input "35"
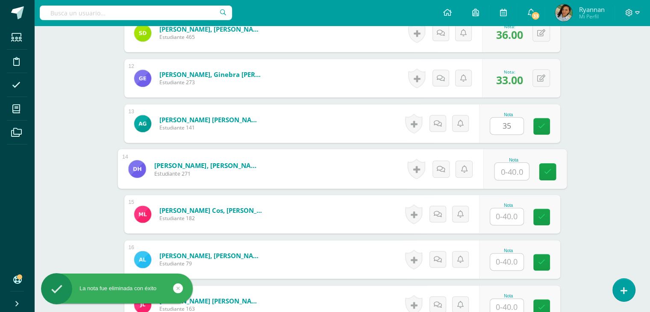
click at [510, 171] on input "text" at bounding box center [512, 171] width 34 height 17
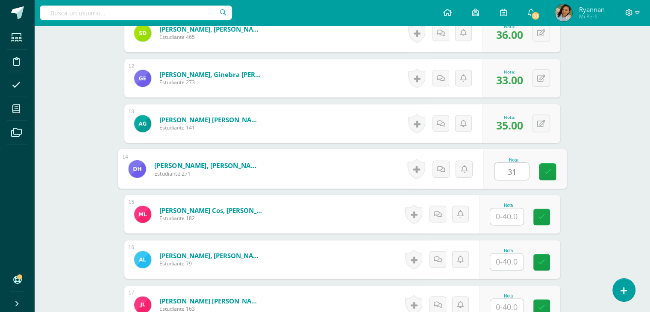
type input "31"
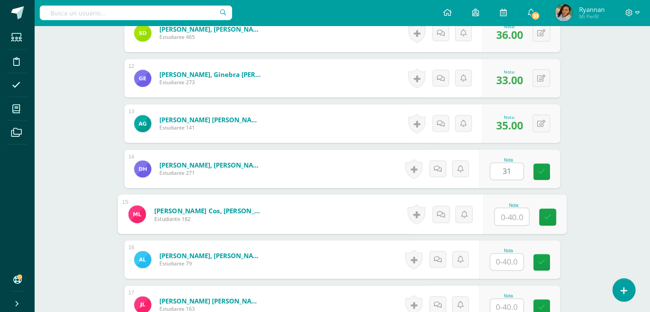
click at [506, 212] on input "text" at bounding box center [512, 216] width 34 height 17
type input "34"
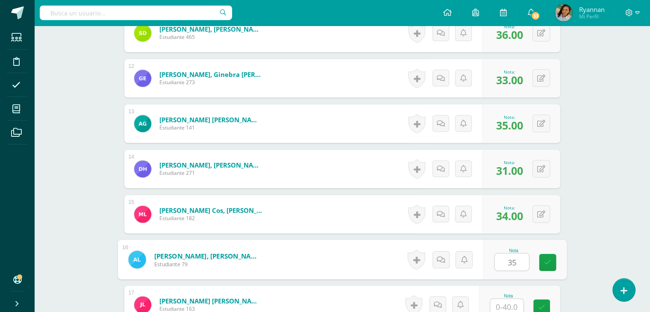
type input "35"
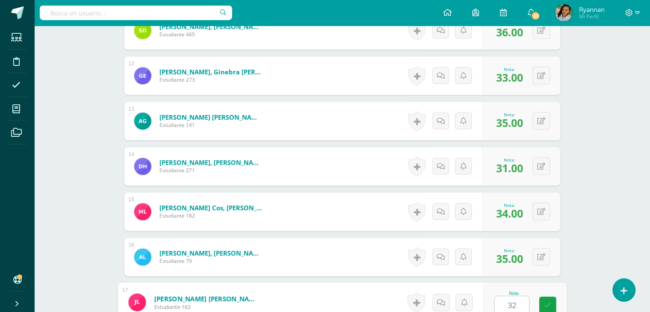
type input "32"
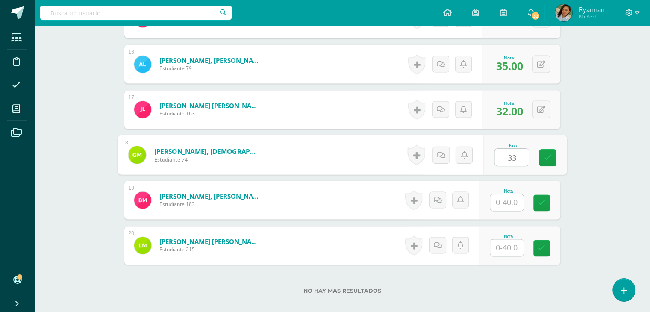
type input "33"
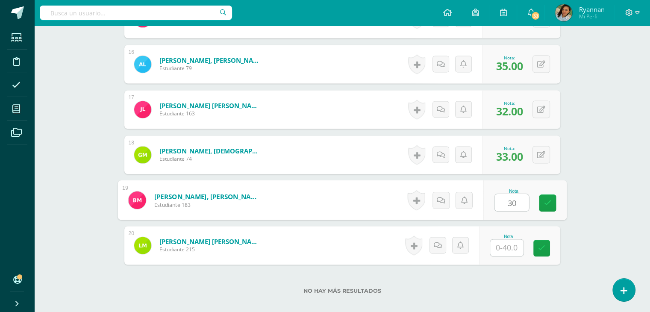
type input "30"
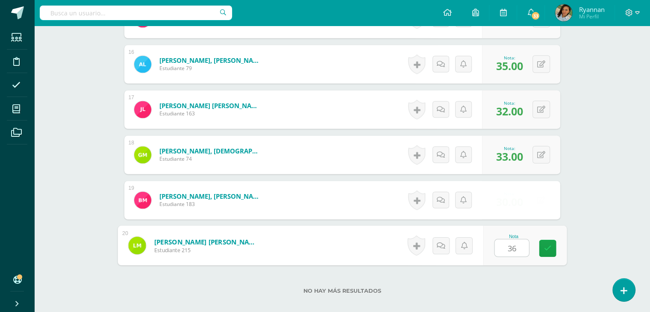
type input "36"
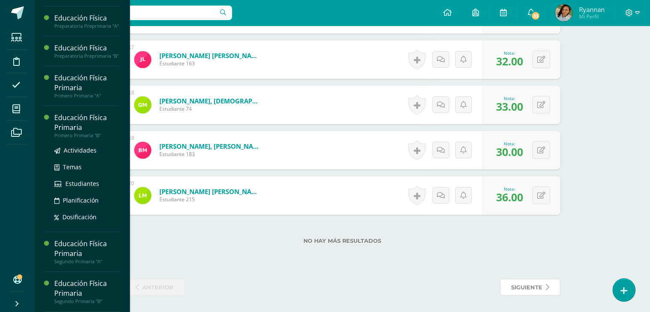
scroll to position [144, 0]
click at [71, 154] on span "Actividades" at bounding box center [80, 150] width 33 height 8
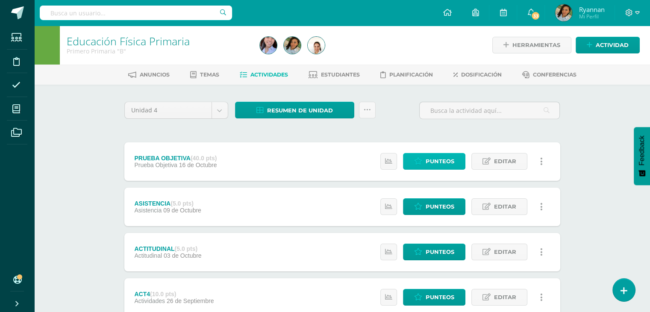
click at [425, 159] on link "Punteos" at bounding box center [434, 161] width 62 height 17
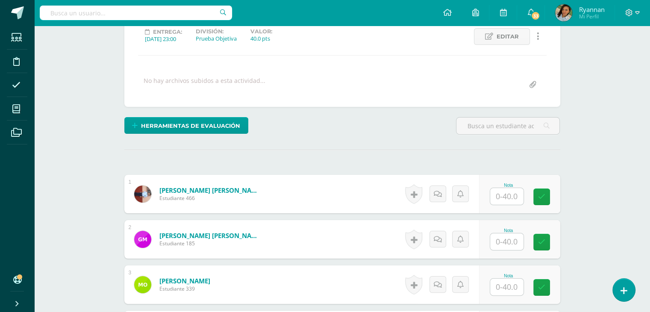
scroll to position [123, 0]
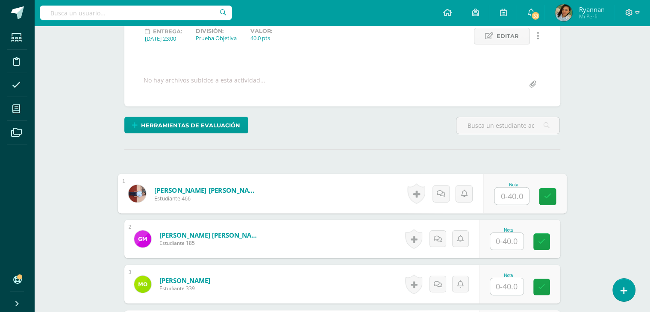
click at [505, 195] on input "text" at bounding box center [512, 196] width 34 height 17
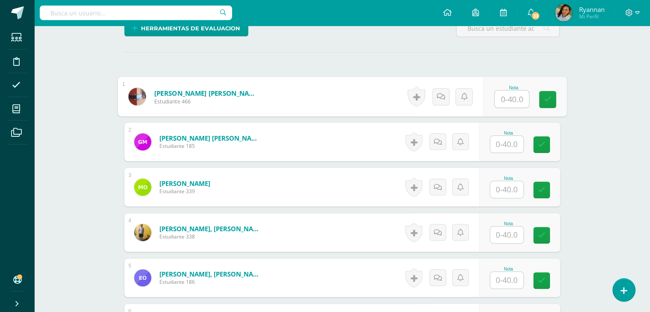
scroll to position [210, 0]
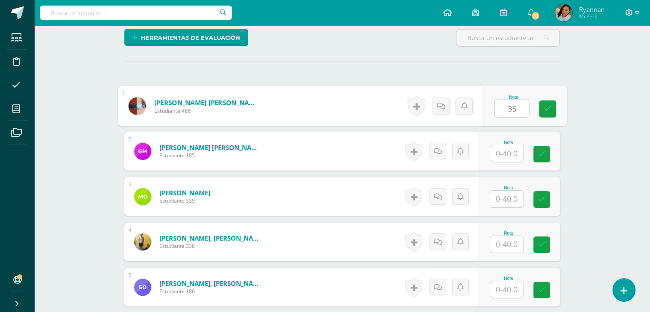
type input "35"
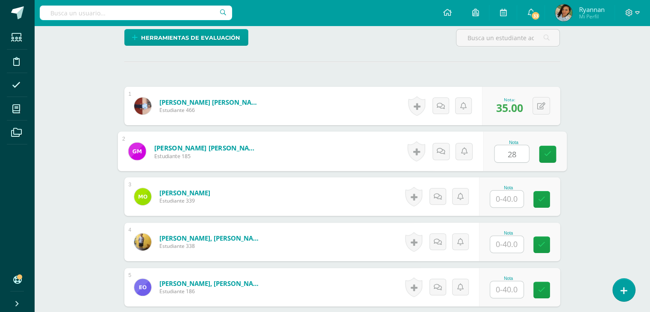
type input "28"
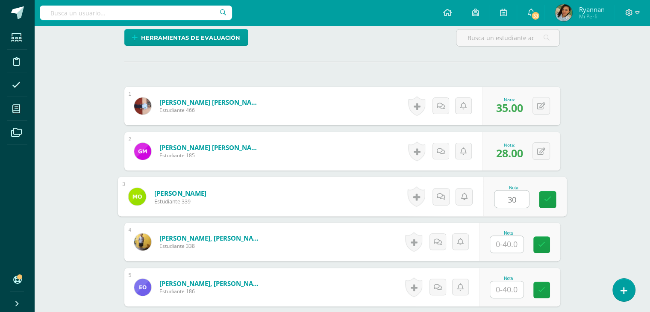
type input "30"
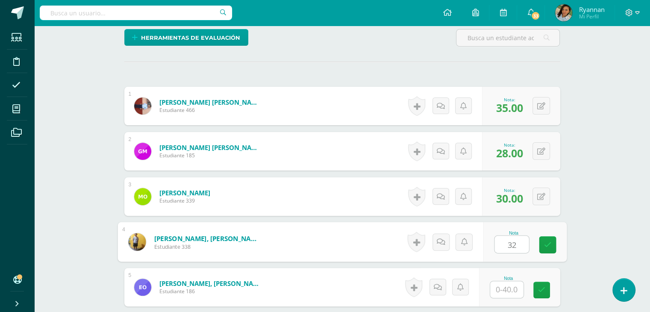
type input "32"
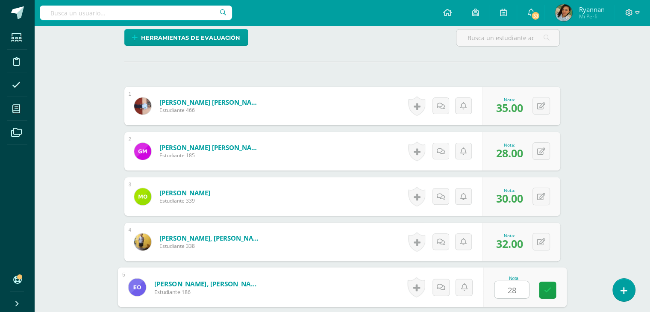
type input "28"
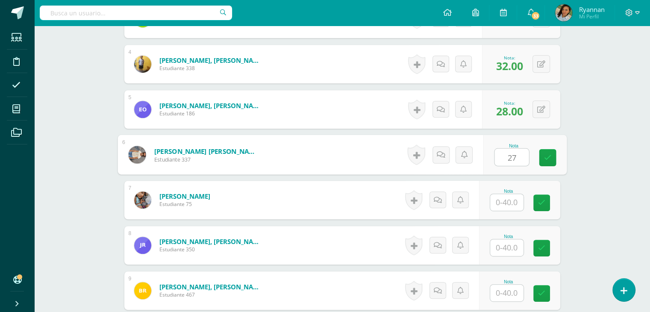
type input "27"
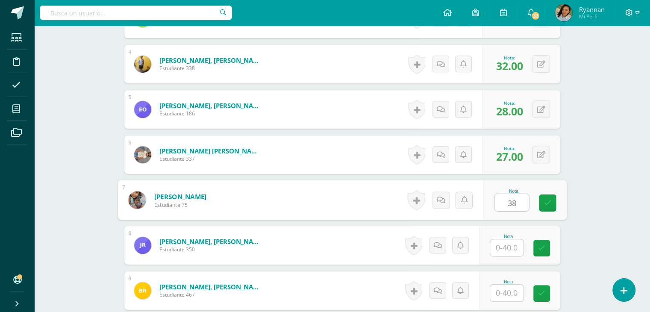
type input "38"
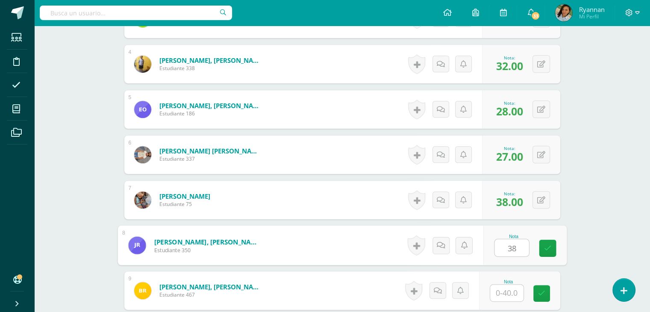
type input "38"
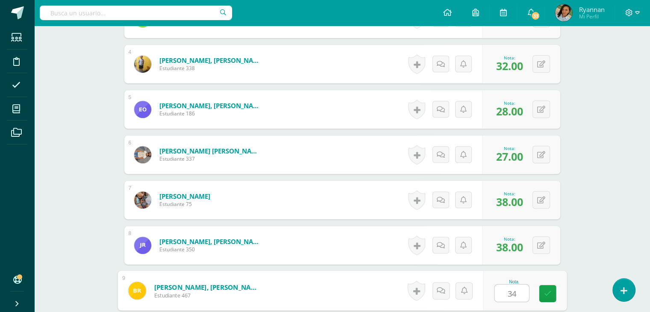
type input "34"
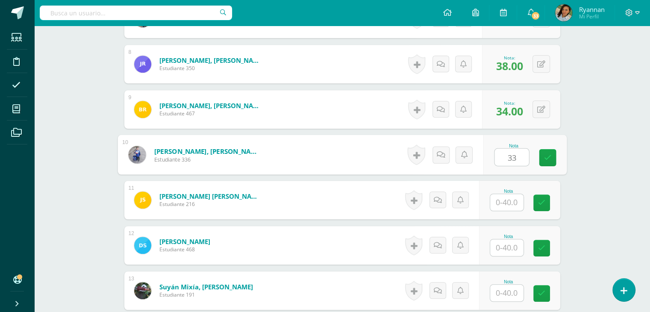
type input "33"
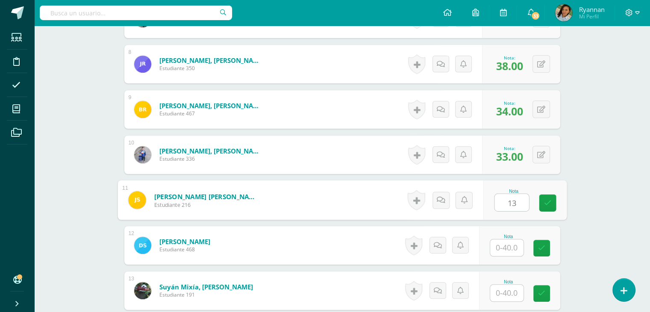
type input "13"
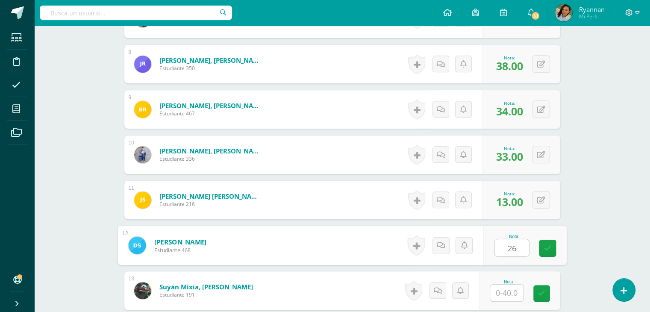
type input "26"
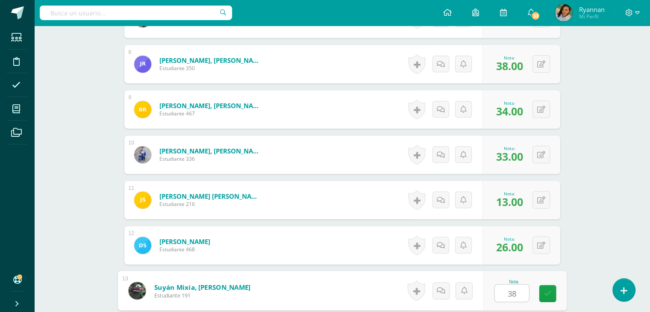
type input "38"
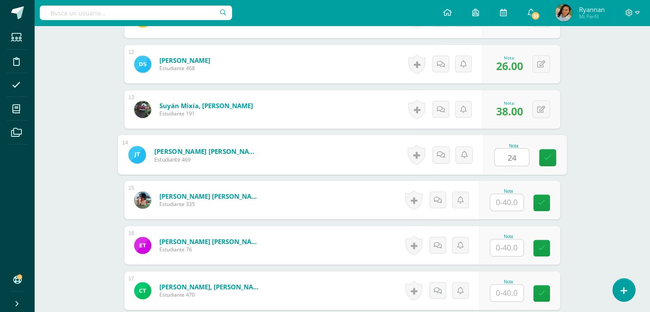
type input "24"
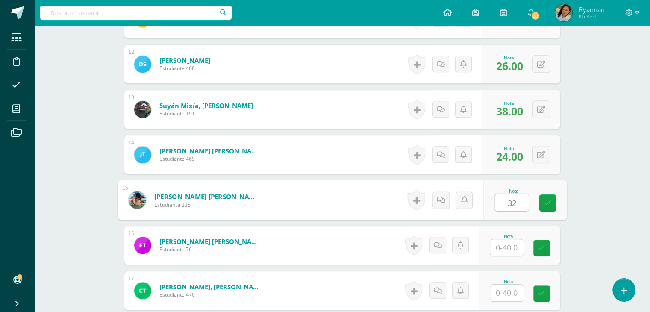
type input "32"
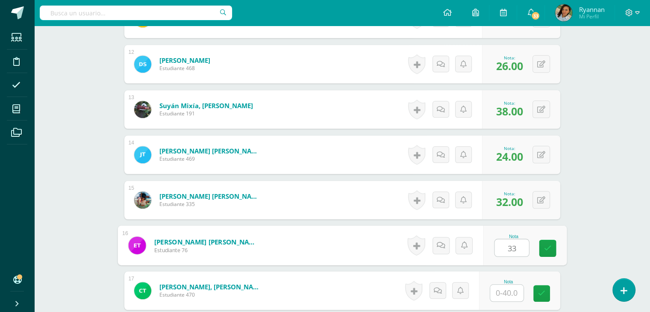
type input "33"
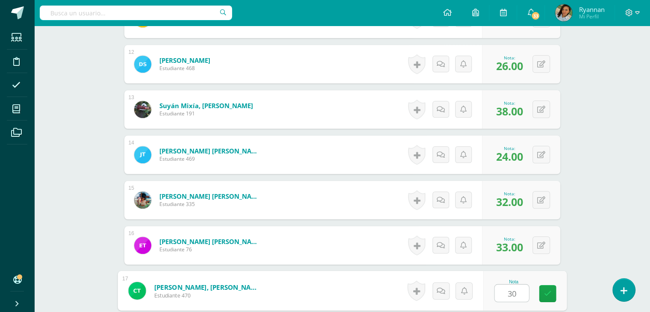
type input "30"
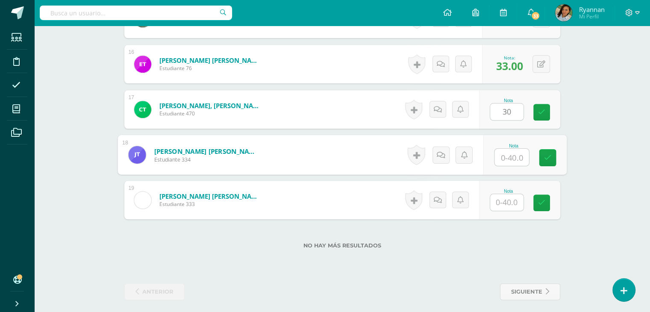
type input "8"
type input "29"
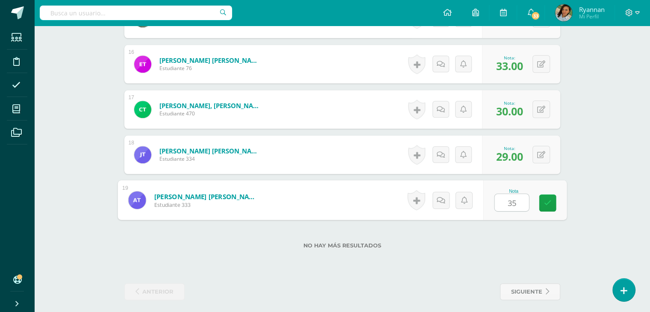
type input "35"
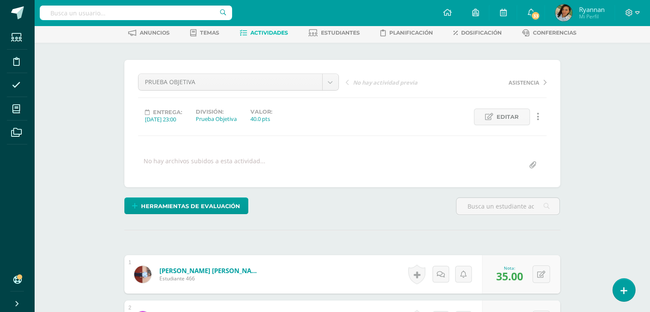
scroll to position [0, 0]
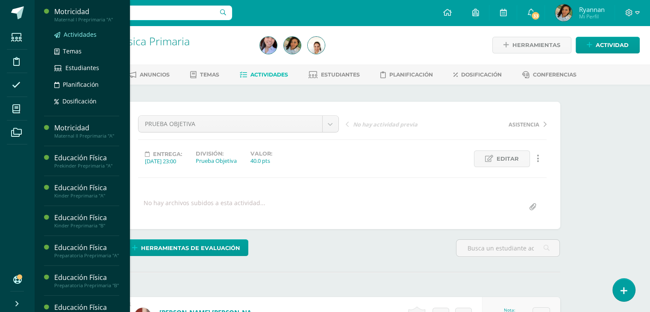
click at [73, 33] on span "Actividades" at bounding box center [80, 34] width 33 height 8
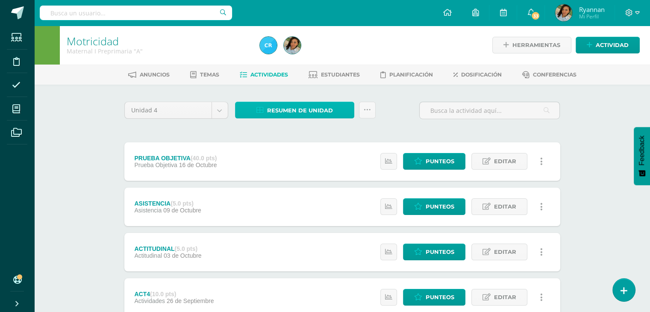
click at [322, 112] on span "Resumen de unidad" at bounding box center [300, 111] width 66 height 16
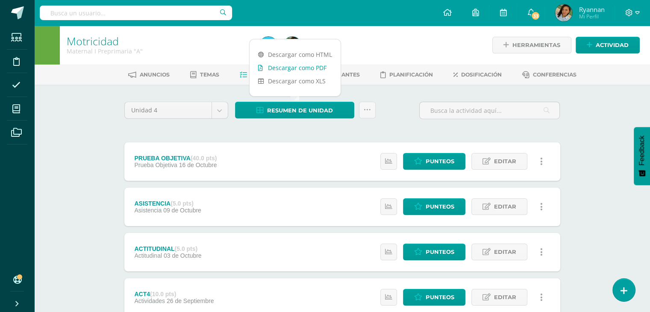
click at [304, 69] on link "Descargar como PDF" at bounding box center [295, 67] width 91 height 13
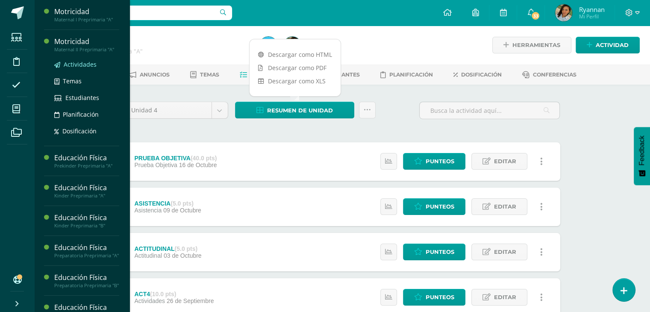
click at [78, 65] on span "Actividades" at bounding box center [80, 64] width 33 height 8
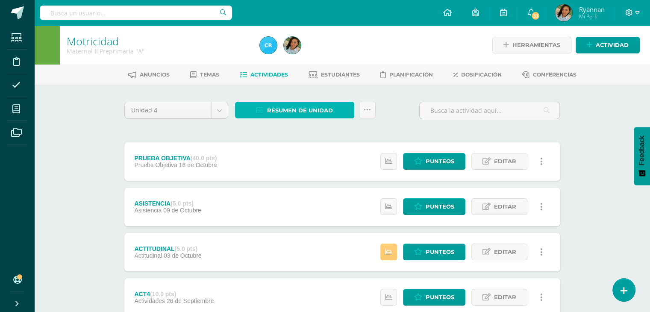
click at [278, 113] on span "Resumen de unidad" at bounding box center [300, 111] width 66 height 16
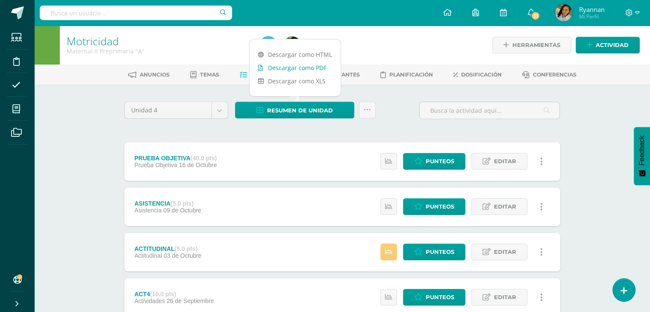
click at [282, 68] on link "Descargar como PDF" at bounding box center [295, 67] width 91 height 13
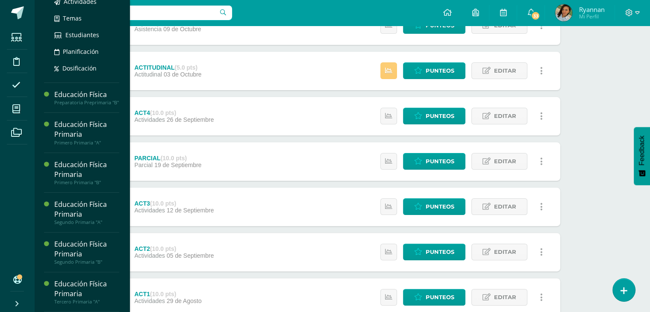
scroll to position [189, 0]
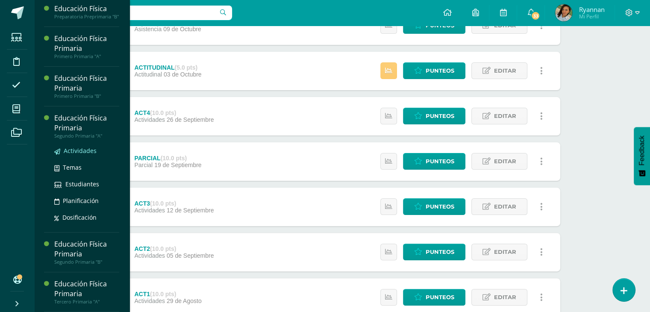
click at [75, 153] on span "Actividades" at bounding box center [80, 151] width 33 height 8
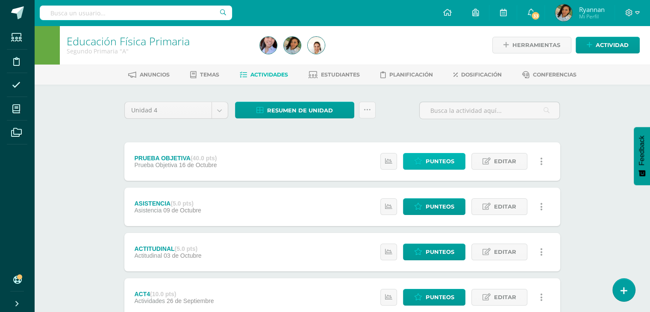
click at [438, 159] on span "Punteos" at bounding box center [440, 162] width 29 height 16
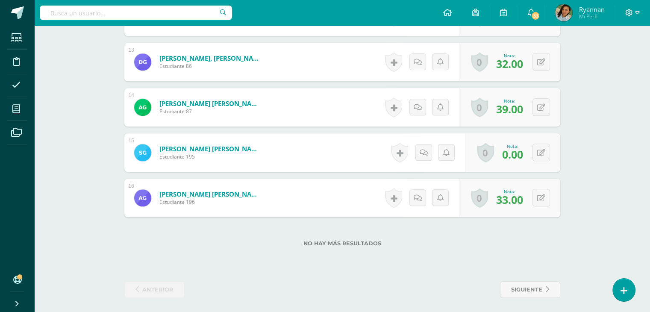
scroll to position [801, 0]
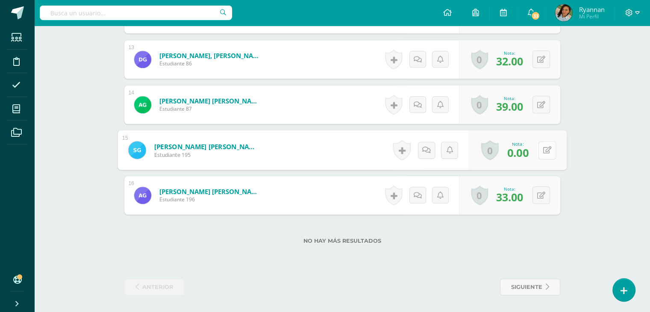
click at [536, 150] on div "0 [GEOGRAPHIC_DATA] Logros obtenidos Aún no hay logros agregados Nota: 0.00" at bounding box center [518, 150] width 98 height 40
click at [549, 148] on icon at bounding box center [547, 149] width 9 height 7
type input "30"
click at [525, 146] on link at bounding box center [524, 153] width 17 height 17
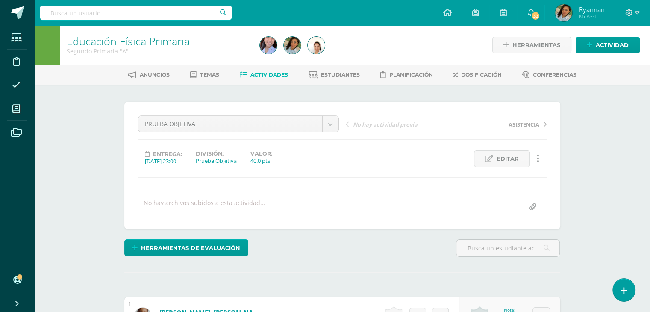
scroll to position [157, 0]
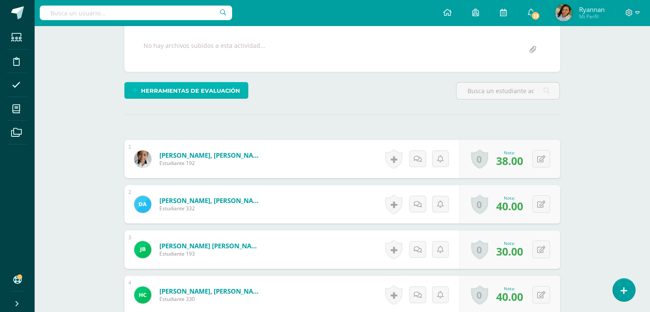
click at [205, 86] on span "Herramientas de evaluación" at bounding box center [190, 91] width 99 height 16
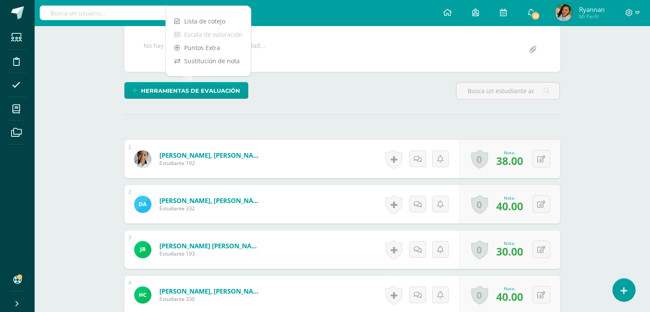
click at [292, 96] on div "Herramientas de evaluación" at bounding box center [342, 94] width 443 height 24
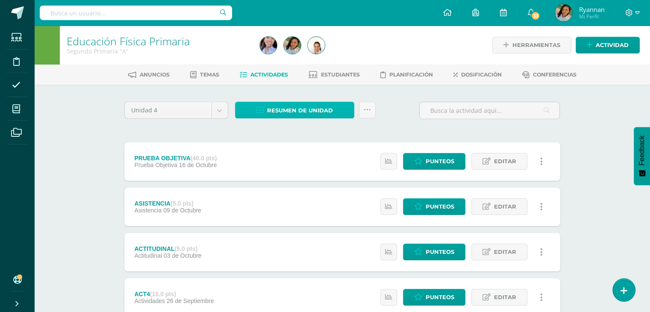
click at [292, 106] on span "Resumen de unidad" at bounding box center [300, 111] width 66 height 16
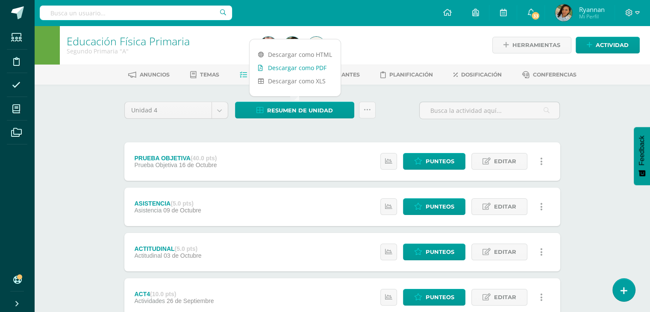
click at [295, 64] on link "Descargar como PDF" at bounding box center [295, 67] width 91 height 13
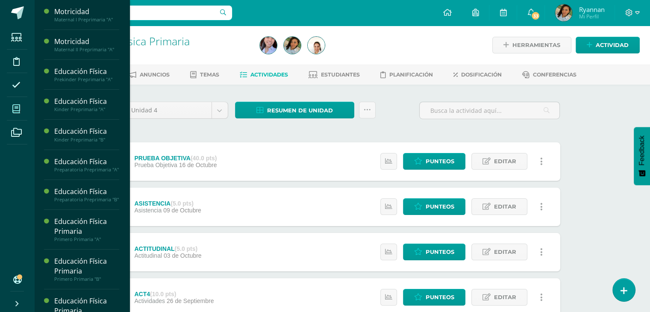
click at [14, 99] on span at bounding box center [16, 108] width 19 height 19
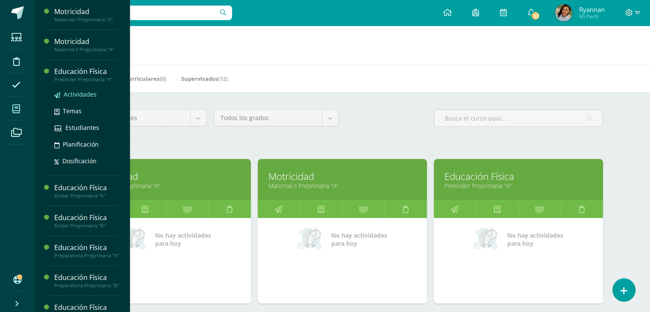
click at [81, 94] on span "Actividades" at bounding box center [80, 94] width 33 height 8
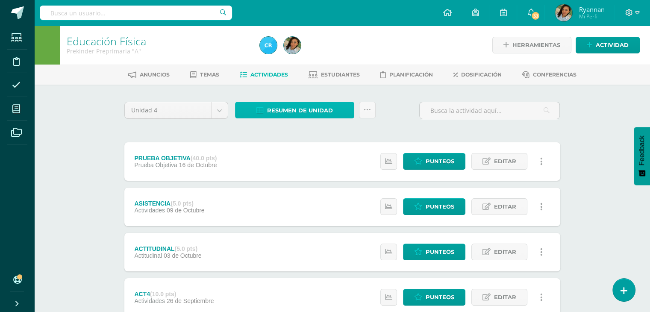
click at [281, 114] on span "Resumen de unidad" at bounding box center [300, 111] width 66 height 16
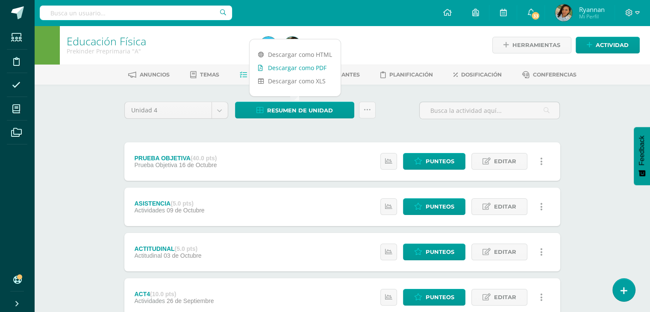
click at [288, 71] on link "Descargar como PDF" at bounding box center [295, 67] width 91 height 13
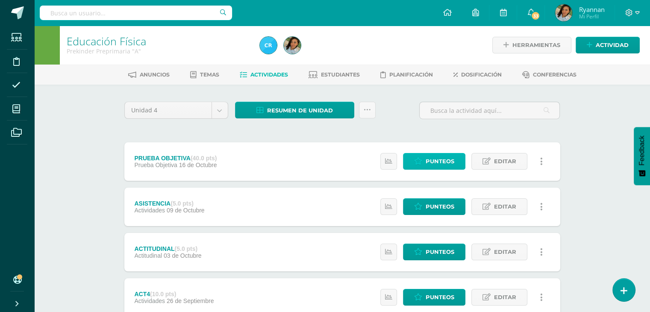
click at [428, 156] on span "Punteos" at bounding box center [440, 162] width 29 height 16
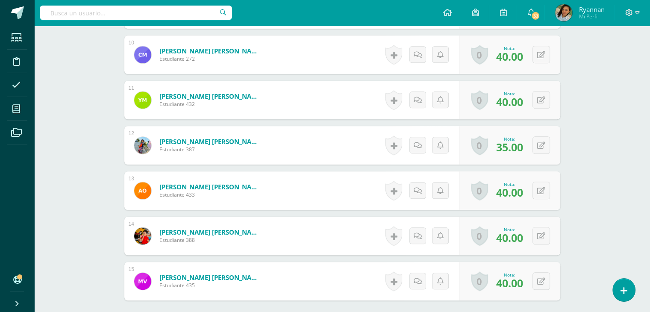
scroll to position [756, 0]
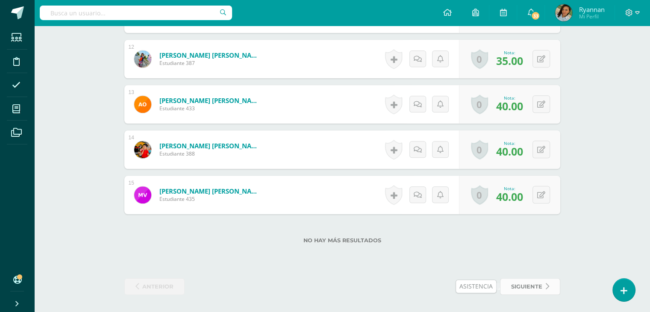
click at [517, 284] on span "siguiente" at bounding box center [526, 287] width 31 height 16
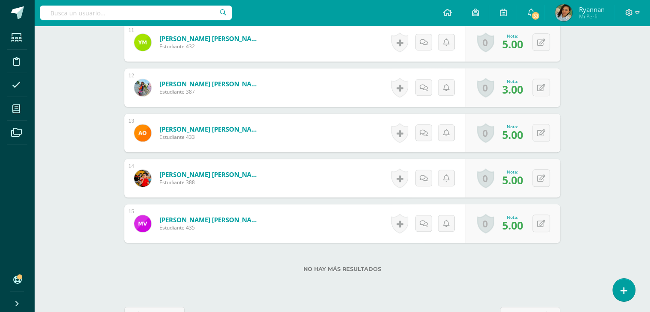
scroll to position [756, 0]
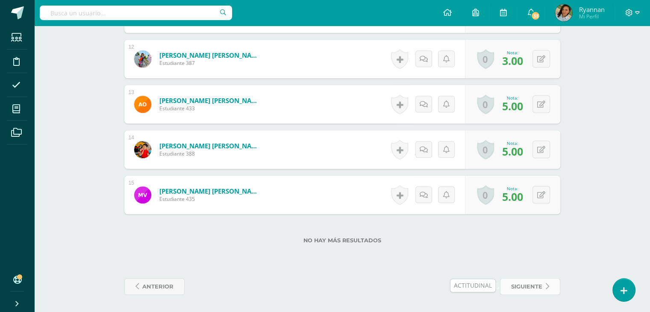
click at [529, 282] on span "siguiente" at bounding box center [526, 287] width 31 height 16
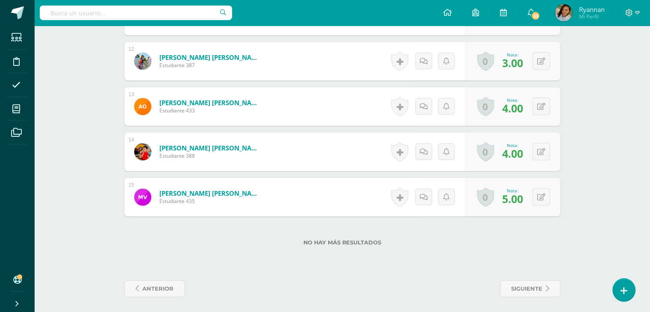
scroll to position [754, 0]
click at [544, 192] on button at bounding box center [547, 197] width 18 height 18
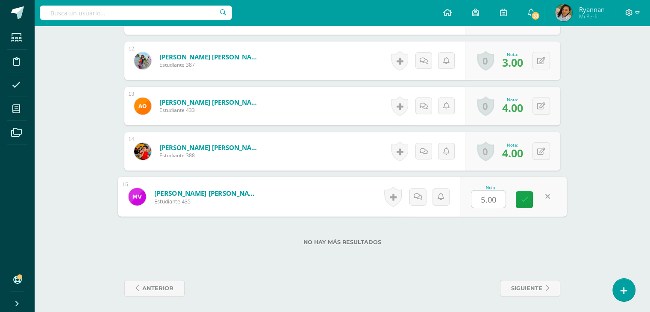
type input "5"
click at [524, 199] on icon at bounding box center [525, 199] width 8 height 7
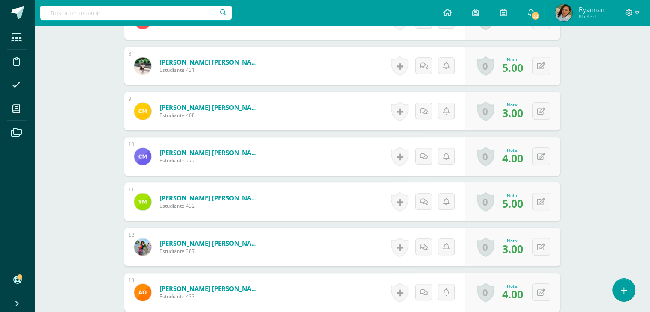
scroll to position [756, 0]
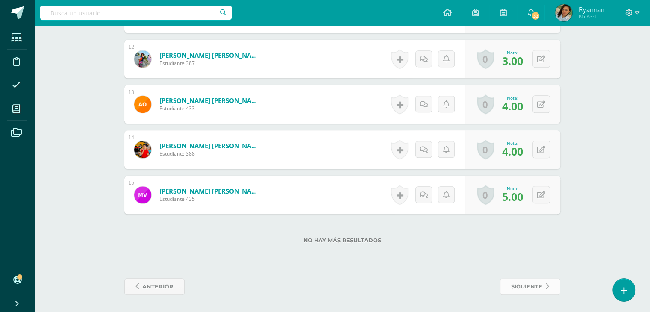
click at [533, 290] on span "siguiente" at bounding box center [526, 287] width 31 height 16
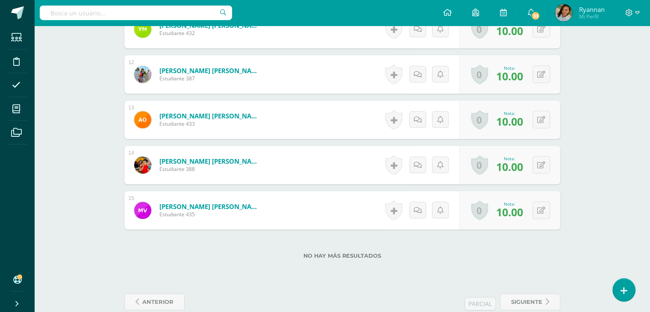
scroll to position [756, 0]
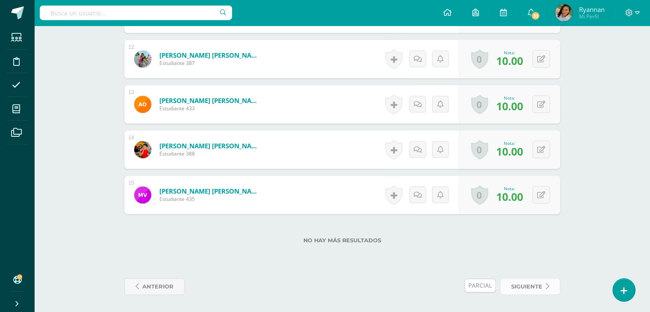
click at [526, 288] on span "siguiente" at bounding box center [526, 287] width 31 height 16
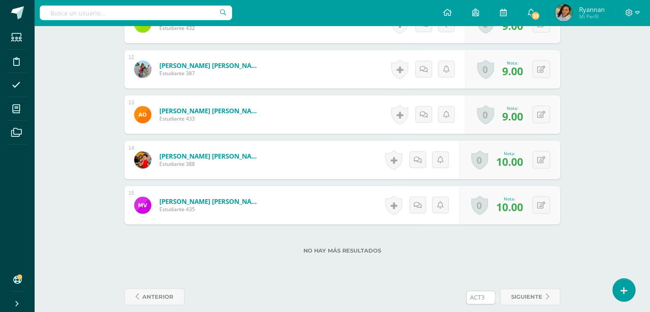
scroll to position [756, 0]
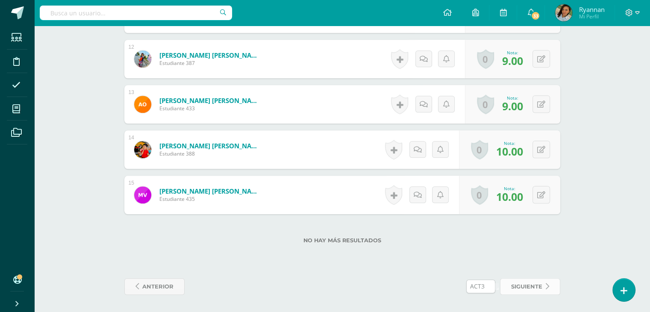
drag, startPoint x: 0, startPoint y: 0, endPoint x: 526, endPoint y: 288, distance: 599.7
click at [526, 288] on span "siguiente" at bounding box center [526, 287] width 31 height 16
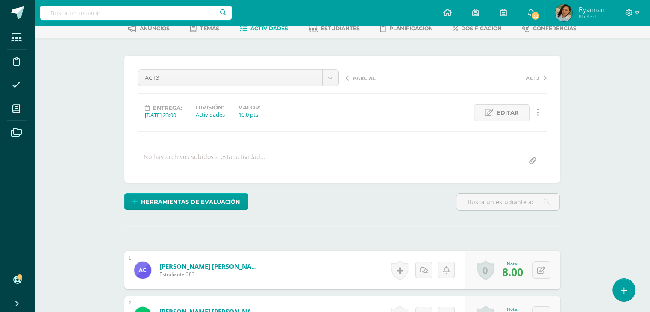
scroll to position [47, 0]
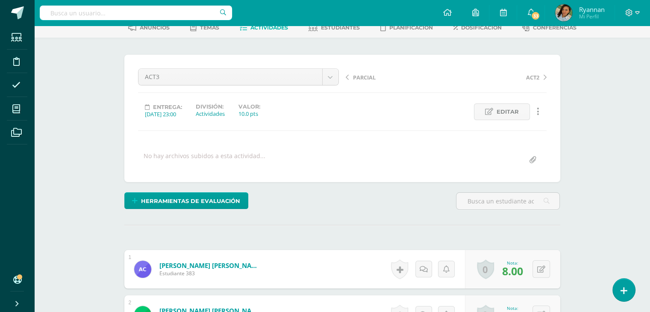
click at [451, 254] on div "Historial de actividad No hay historial para esta actividad Agregar Comentarios…" at bounding box center [426, 269] width 77 height 38
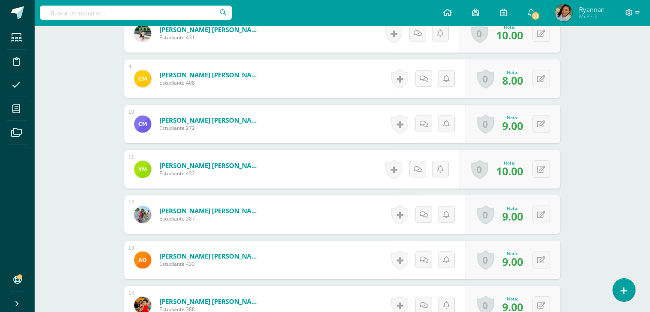
scroll to position [756, 0]
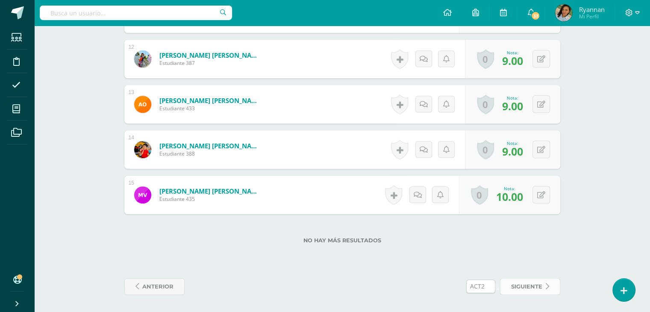
click at [531, 290] on span "siguiente" at bounding box center [526, 287] width 31 height 16
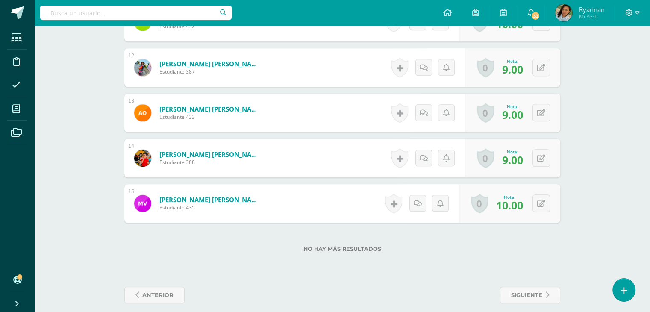
scroll to position [756, 0]
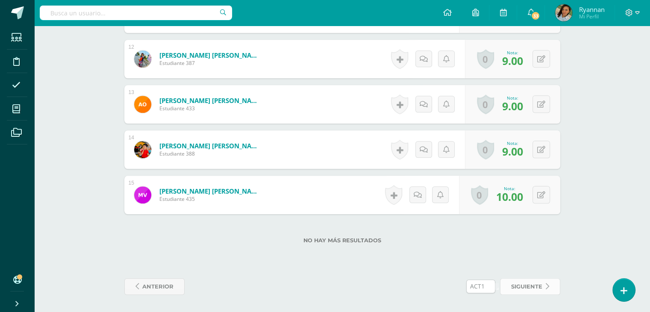
click at [539, 286] on span "siguiente" at bounding box center [526, 287] width 31 height 16
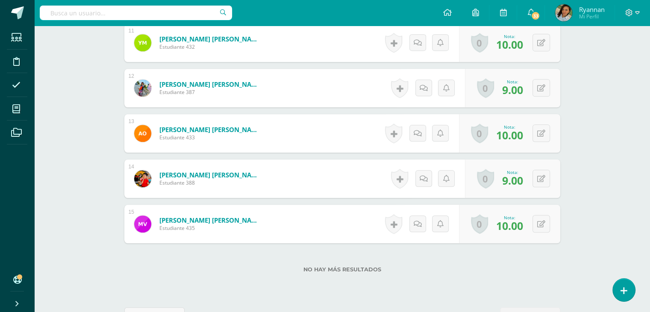
scroll to position [756, 0]
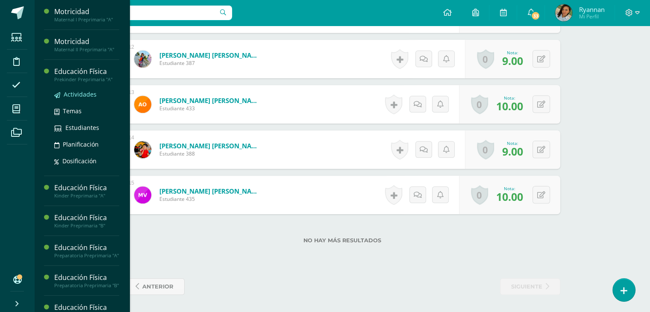
click at [80, 97] on span "Actividades" at bounding box center [80, 94] width 33 height 8
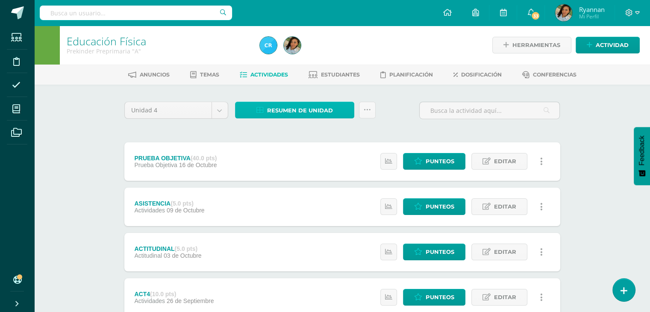
click at [303, 115] on span "Resumen de unidad" at bounding box center [300, 111] width 66 height 16
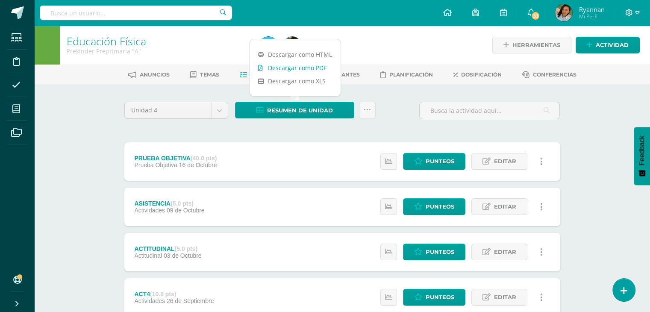
click at [292, 69] on link "Descargar como PDF" at bounding box center [295, 67] width 91 height 13
click at [306, 66] on link "Descargar como PDF" at bounding box center [295, 67] width 91 height 13
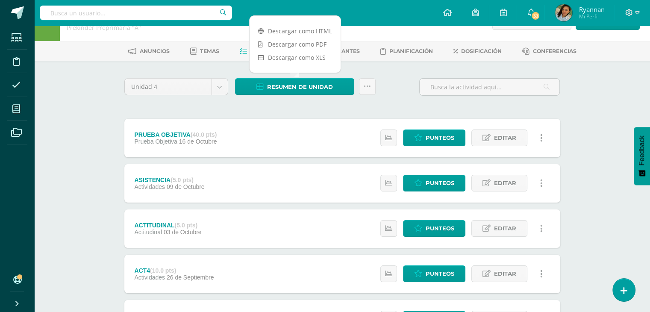
scroll to position [24, 0]
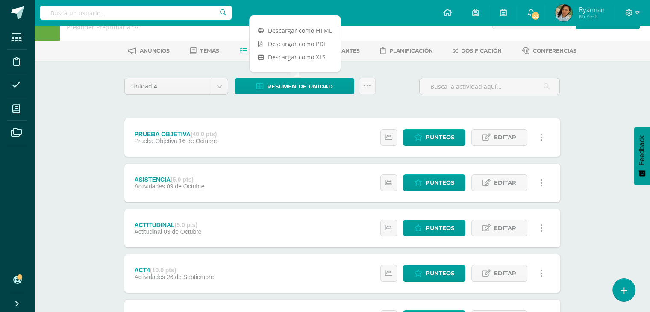
click at [64, 145] on div "Educación Física Prekinder Preprimaria "A" Herramientas Detalle de asistencias …" at bounding box center [342, 266] width 616 height 529
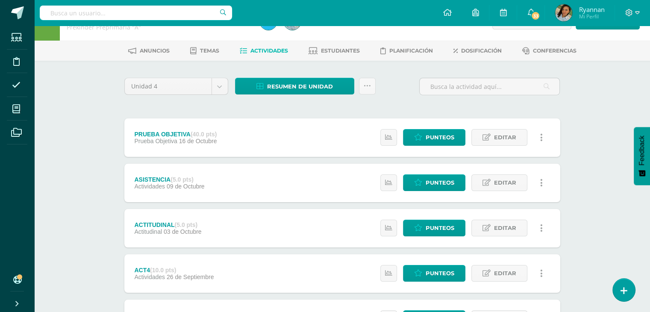
scroll to position [58, 0]
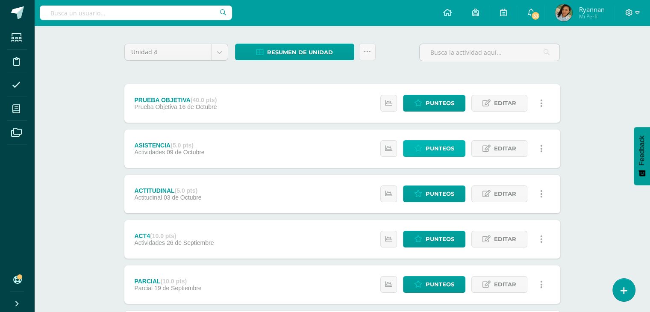
click at [436, 148] on span "Punteos" at bounding box center [440, 149] width 29 height 16
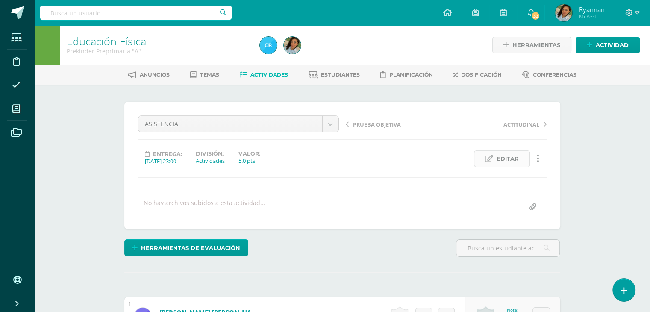
click at [501, 162] on span "Editar" at bounding box center [508, 159] width 22 height 16
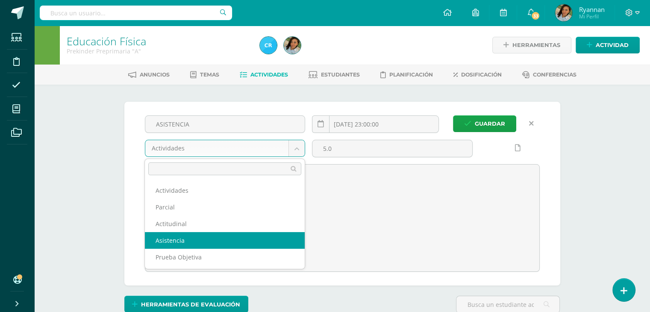
select select "122136"
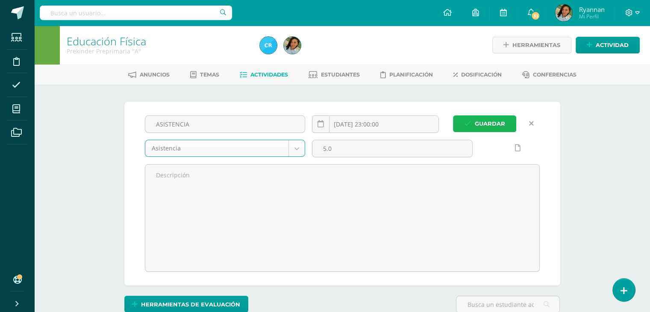
scroll to position [0, 0]
click at [485, 118] on span "Guardar" at bounding box center [490, 123] width 30 height 16
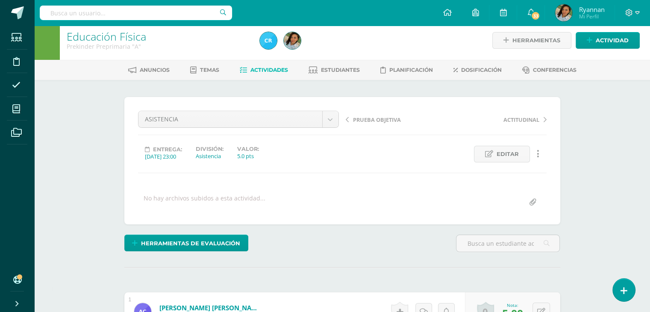
scroll to position [4, 0]
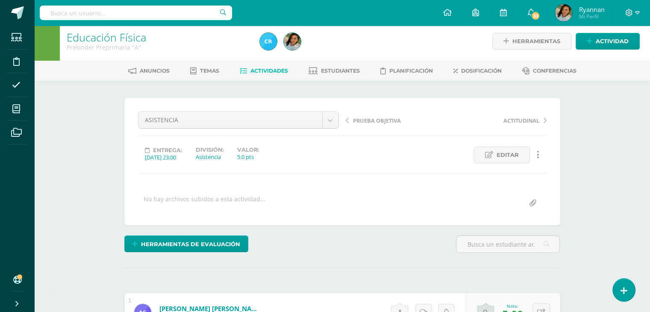
click at [259, 68] on span "Actividades" at bounding box center [270, 71] width 38 height 6
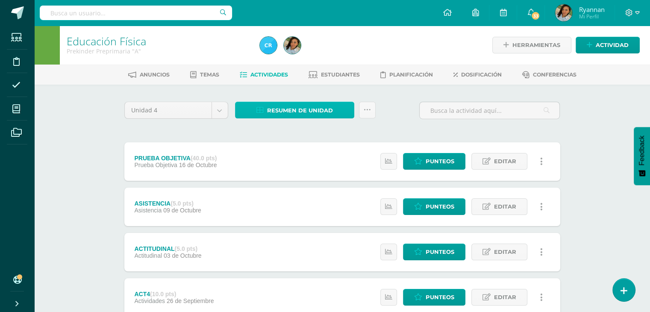
click at [286, 112] on span "Resumen de unidad" at bounding box center [300, 111] width 66 height 16
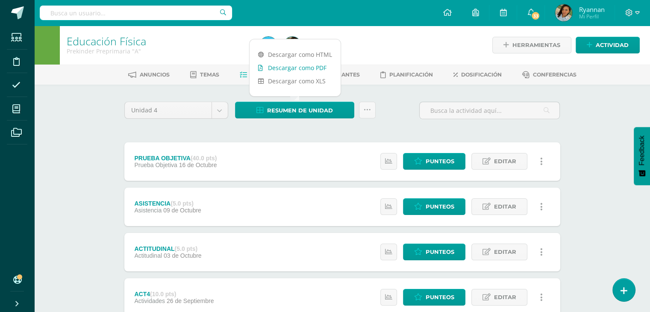
click at [284, 69] on link "Descargar como PDF" at bounding box center [295, 67] width 91 height 13
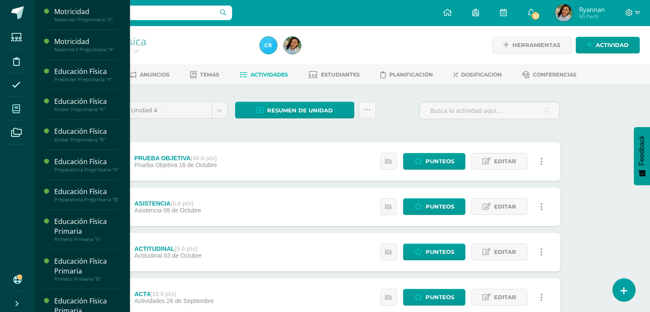
click at [21, 105] on span at bounding box center [16, 108] width 19 height 19
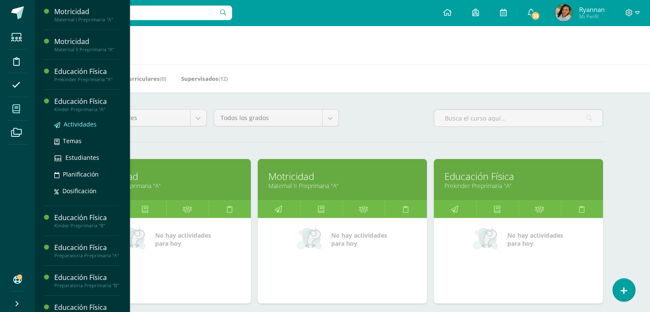
click at [71, 120] on span "Actividades" at bounding box center [80, 124] width 33 height 8
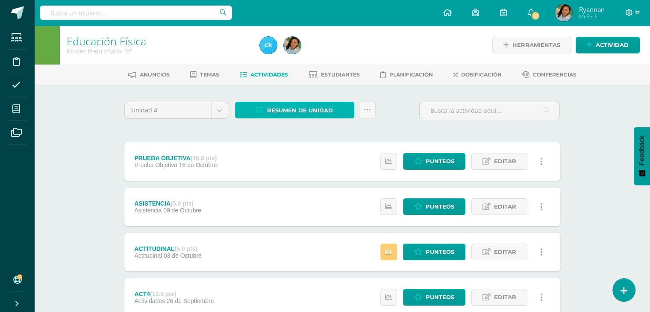
click at [301, 109] on span "Resumen de unidad" at bounding box center [300, 111] width 66 height 16
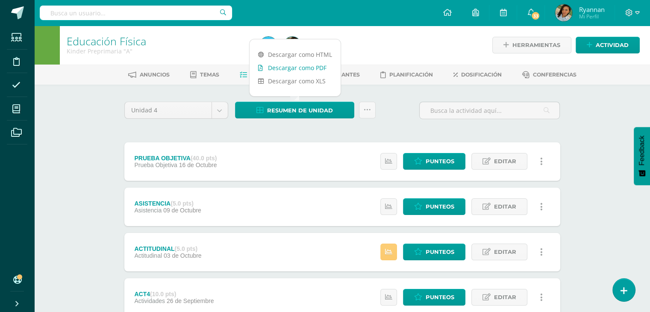
click at [285, 65] on link "Descargar como PDF" at bounding box center [295, 67] width 91 height 13
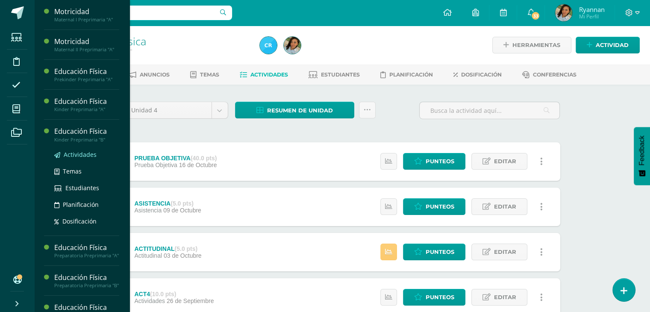
click at [83, 151] on span "Actividades" at bounding box center [80, 155] width 33 height 8
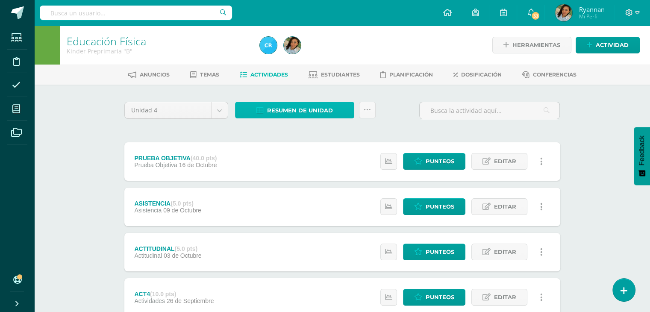
click at [280, 116] on span "Resumen de unidad" at bounding box center [300, 111] width 66 height 16
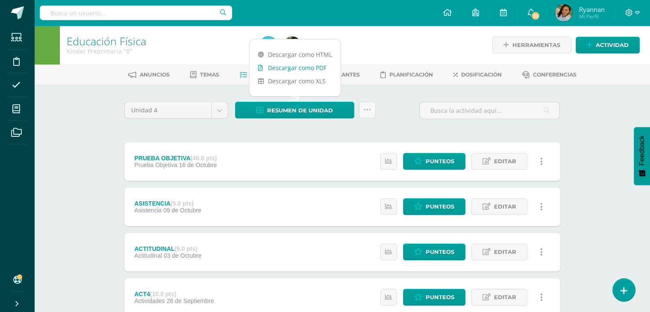
click at [297, 63] on link "Descargar como PDF" at bounding box center [295, 67] width 91 height 13
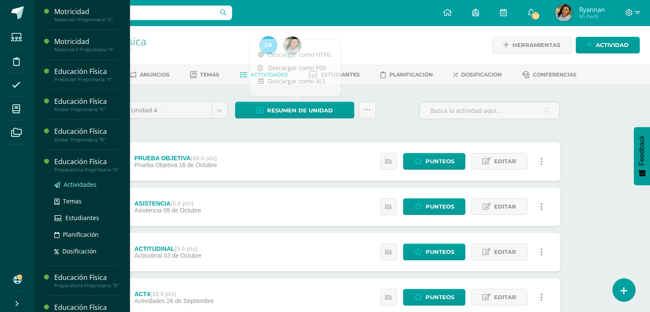
click at [84, 189] on span "Actividades" at bounding box center [80, 184] width 33 height 8
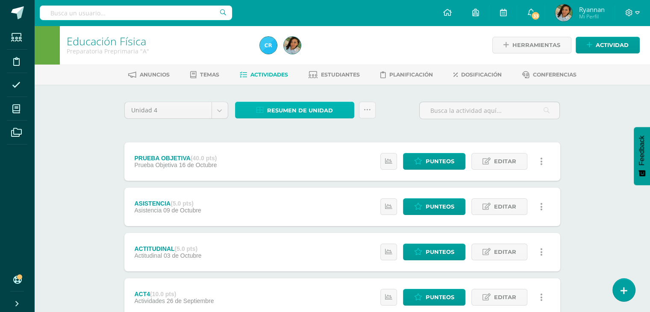
click at [310, 106] on span "Resumen de unidad" at bounding box center [300, 111] width 66 height 16
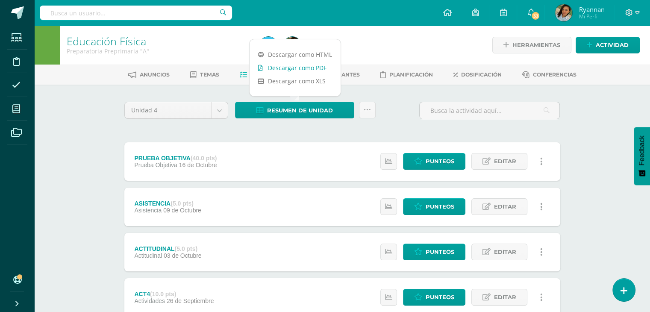
click at [297, 68] on link "Descargar como PDF" at bounding box center [295, 67] width 91 height 13
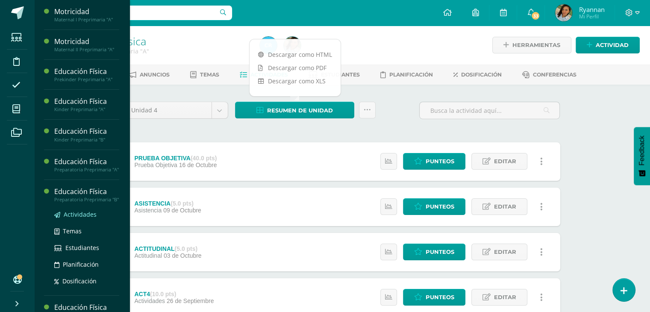
click at [92, 218] on span "Actividades" at bounding box center [80, 214] width 33 height 8
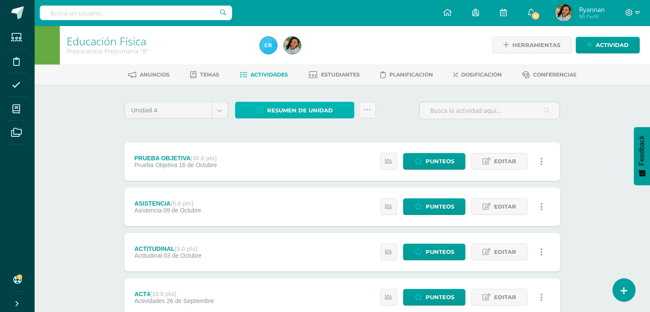
click at [298, 114] on span "Resumen de unidad" at bounding box center [300, 111] width 66 height 16
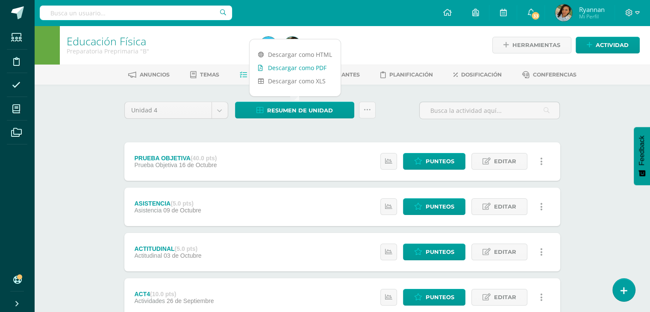
click at [310, 67] on link "Descargar como PDF" at bounding box center [295, 67] width 91 height 13
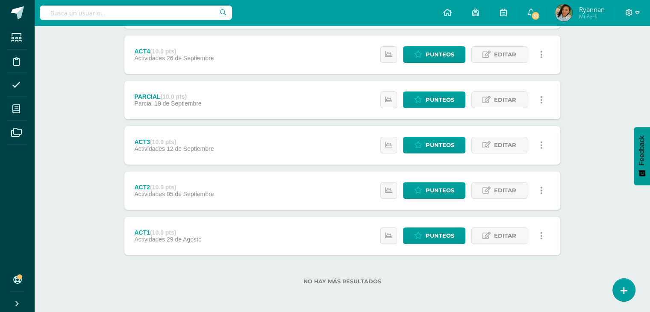
scroll to position [108, 0]
click at [214, 291] on div "No hay más resultados" at bounding box center [342, 275] width 436 height 40
